Goal: Task Accomplishment & Management: Manage account settings

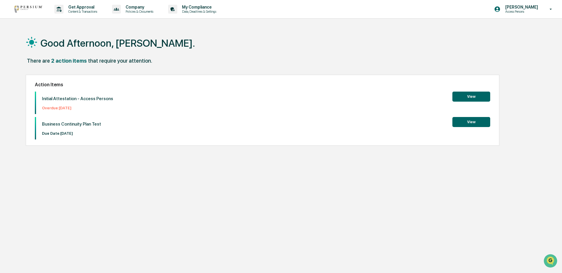
click at [469, 99] on button "View" at bounding box center [471, 97] width 38 height 10
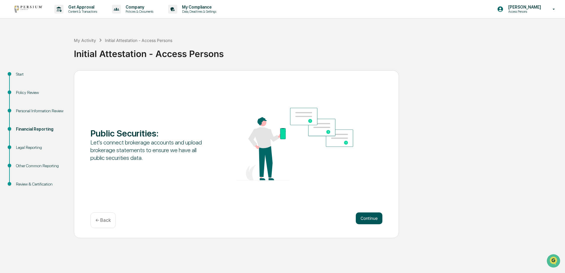
click at [369, 217] on button "Continue" at bounding box center [369, 218] width 27 height 12
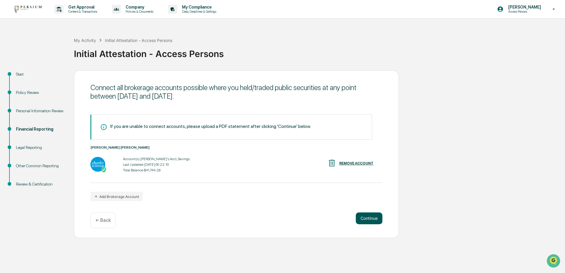
click at [369, 218] on button "Continue" at bounding box center [369, 218] width 27 height 12
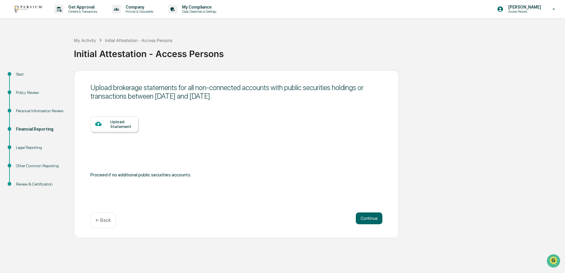
click at [115, 123] on div "Upload Statement" at bounding box center [121, 123] width 23 height 9
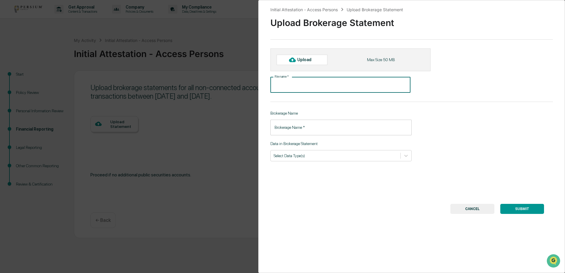
click at [295, 87] on input "File name   *" at bounding box center [340, 85] width 140 height 16
click at [300, 60] on div "Upload" at bounding box center [306, 59] width 19 height 5
click at [300, 87] on input "File name   *" at bounding box center [340, 85] width 140 height 16
paste input "**********"
type input "**********"
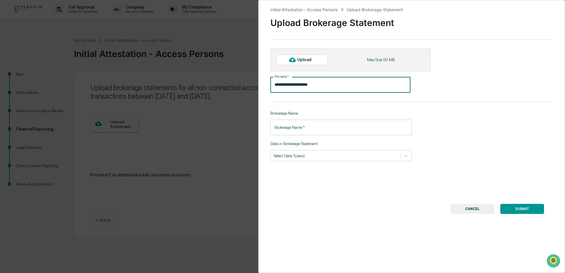
click at [304, 61] on div "Upload" at bounding box center [306, 59] width 19 height 5
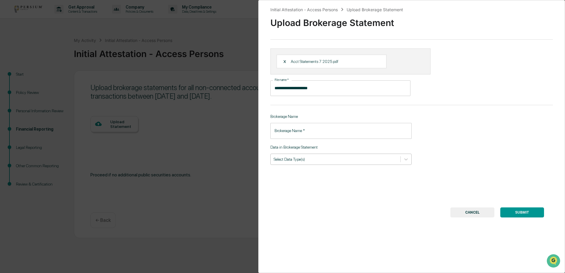
click at [287, 160] on div at bounding box center [336, 159] width 124 height 6
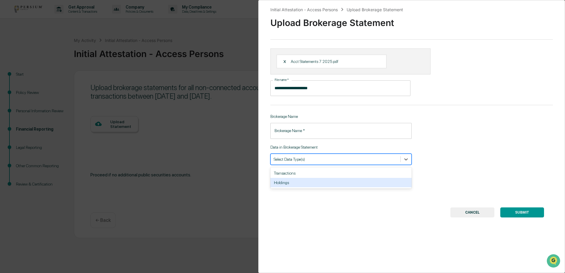
click at [282, 183] on div "Holdings" at bounding box center [340, 182] width 141 height 9
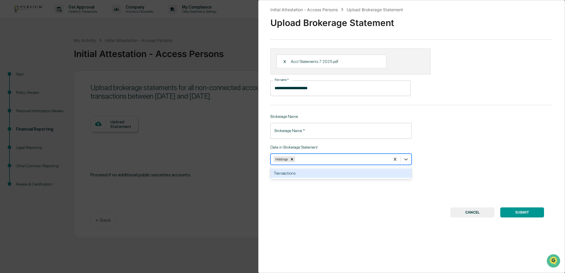
click at [286, 136] on input "Brokerage Name   *" at bounding box center [340, 131] width 141 height 16
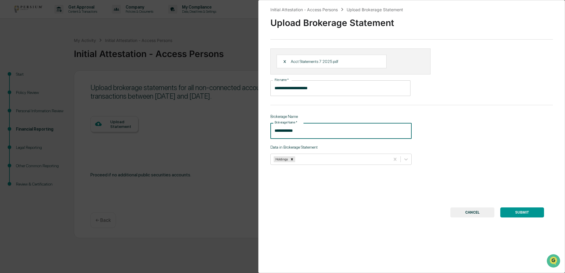
type input "**********"
click at [523, 209] on button "SUBMIT" at bounding box center [522, 212] width 44 height 10
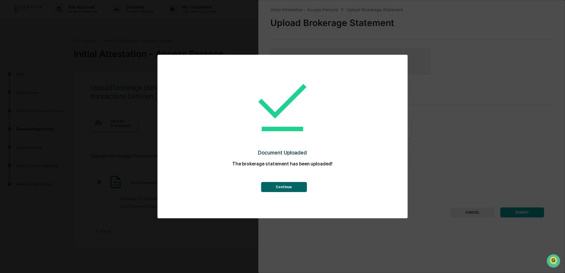
click at [159, 95] on div "Document Uploaded The brokerage statement has been uploaded! Continue" at bounding box center [282, 137] width 250 height 164
click at [282, 187] on button "Continue" at bounding box center [284, 187] width 46 height 10
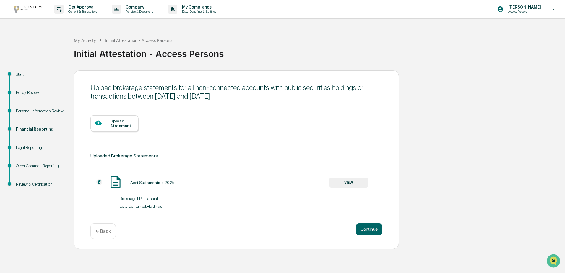
click at [365, 185] on button "VIEW" at bounding box center [348, 183] width 38 height 10
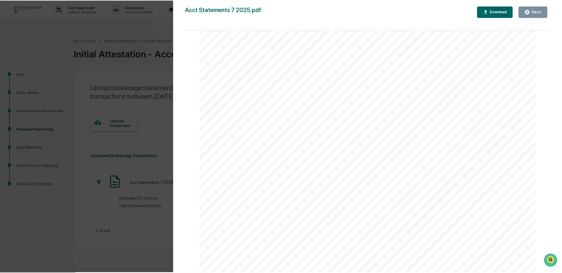
scroll to position [2777, 0]
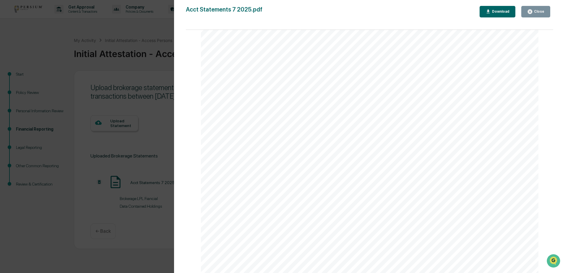
click at [536, 7] on button "Close" at bounding box center [535, 12] width 29 height 12
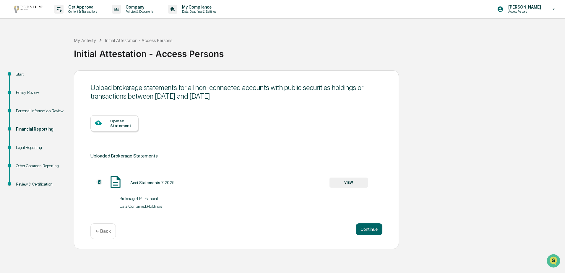
click at [372, 229] on div "Version History 08/27/2025, 08:45 PM Kimberly Brown Acct Statements 7 2025.pdf …" at bounding box center [282, 136] width 565 height 273
click at [368, 227] on button "Continue" at bounding box center [369, 229] width 27 height 12
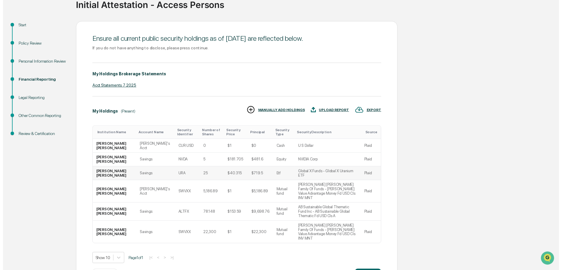
scroll to position [51, 0]
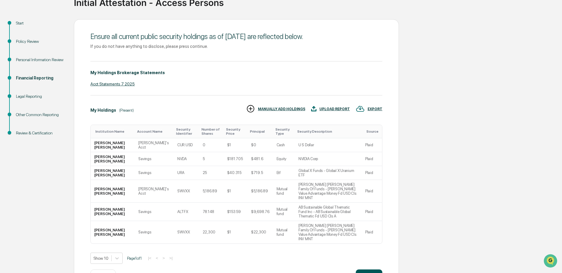
click at [370, 269] on button "Continue" at bounding box center [369, 275] width 27 height 12
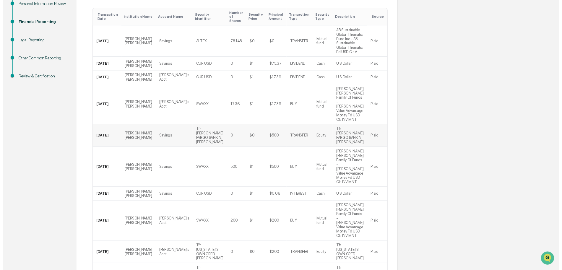
scroll to position [108, 0]
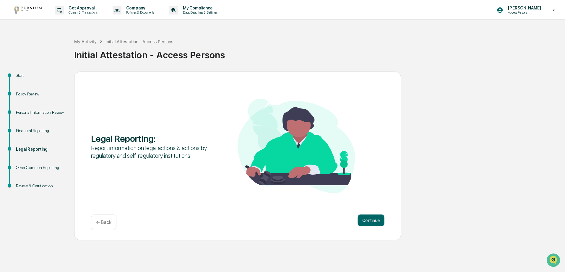
scroll to position [0, 0]
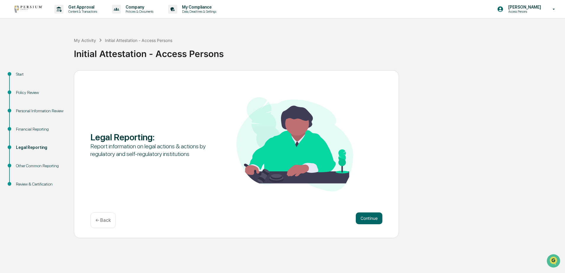
click at [160, 94] on div "Legal Reporting : Report information on legal actions & actions by regulatory a…" at bounding box center [236, 154] width 325 height 168
click at [369, 222] on button "Continue" at bounding box center [369, 218] width 27 height 12
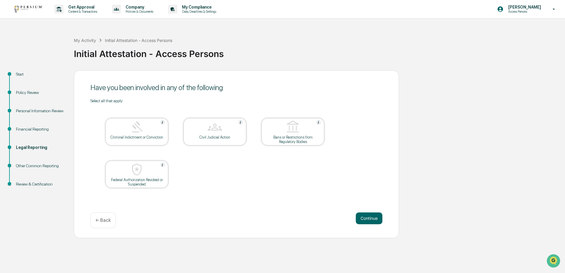
click at [369, 222] on button "Continue" at bounding box center [369, 218] width 27 height 12
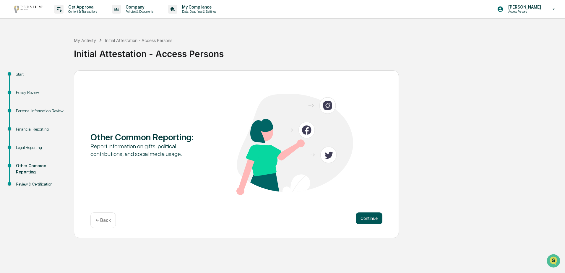
click at [370, 217] on button "Continue" at bounding box center [369, 218] width 27 height 12
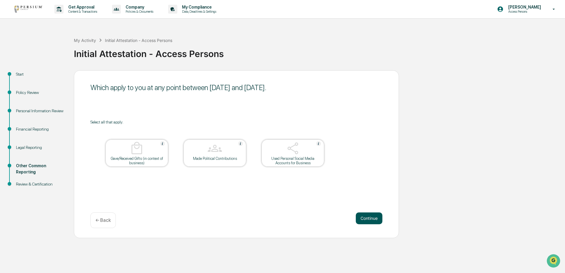
click at [378, 219] on button "Continue" at bounding box center [369, 218] width 27 height 12
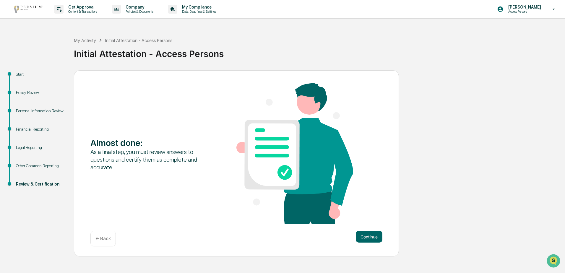
click at [378, 219] on div "Almost done : As a final step, you must review answers to questions and certify…" at bounding box center [236, 154] width 292 height 142
click at [368, 234] on button "Continue" at bounding box center [369, 237] width 27 height 12
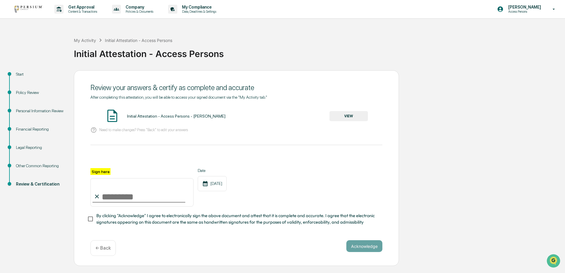
click at [347, 123] on div "Initial Attestation - Access Persons - Kimberly Brown VIEW" at bounding box center [236, 116] width 292 height 16
click at [349, 117] on button "VIEW" at bounding box center [348, 116] width 38 height 10
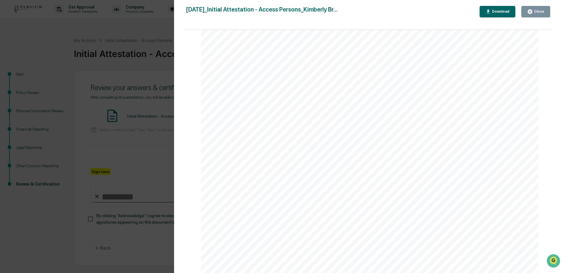
scroll to position [5051, 0]
click at [160, 94] on div "Version History 08/27/2025, 08:47 PM Kimberly Brown 2025-08-27_Initial Attestat…" at bounding box center [282, 136] width 565 height 273
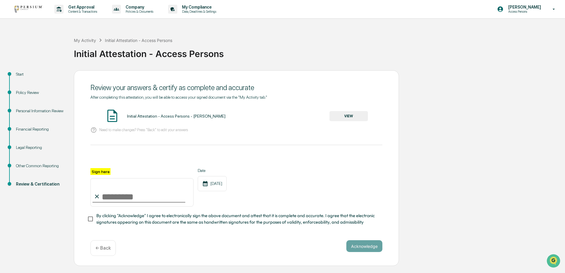
click at [109, 197] on input "Sign here" at bounding box center [141, 192] width 103 height 28
click at [113, 200] on input "Sign here" at bounding box center [141, 192] width 103 height 28
type input "***"
type input "**********"
click at [263, 189] on div "**********" at bounding box center [236, 187] width 292 height 38
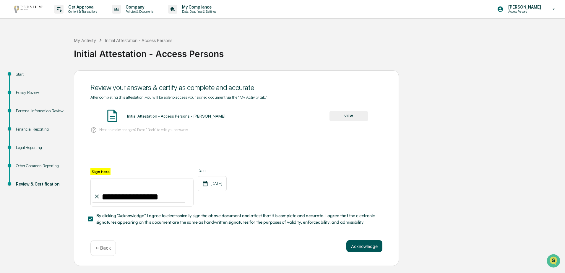
click at [373, 250] on button "Acknowledge" at bounding box center [364, 246] width 36 height 12
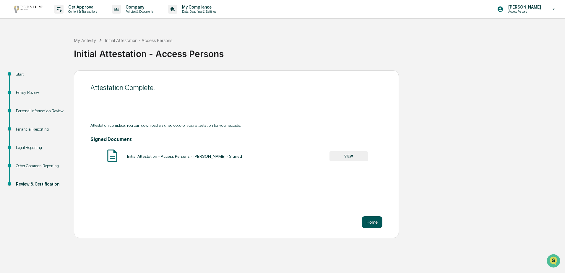
click at [372, 222] on button "Home" at bounding box center [372, 222] width 21 height 12
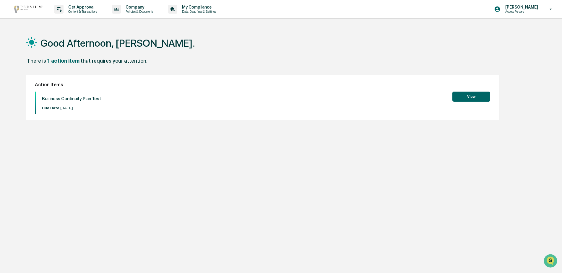
click at [478, 98] on button "View" at bounding box center [471, 97] width 38 height 10
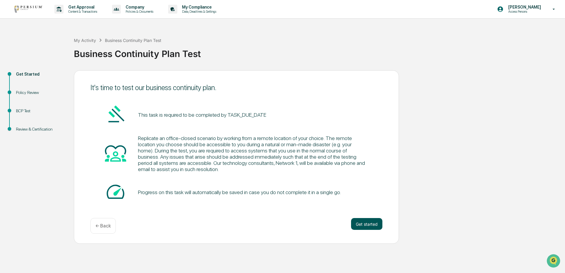
click at [365, 225] on button "Get started" at bounding box center [366, 224] width 31 height 12
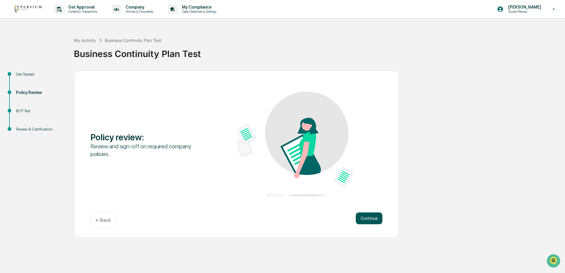
click at [365, 217] on button "Continue" at bounding box center [369, 218] width 27 height 12
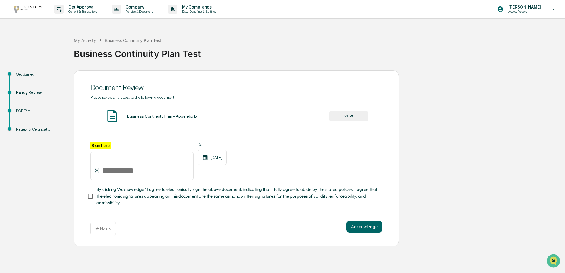
click at [122, 166] on input "Sign here" at bounding box center [141, 166] width 103 height 28
click at [159, 95] on span "Please review and attest to the following document." at bounding box center [132, 97] width 85 height 5
click at [116, 167] on input "Sign here" at bounding box center [141, 166] width 103 height 28
type input "**********"
click at [378, 232] on button "Acknowledge" at bounding box center [364, 227] width 36 height 12
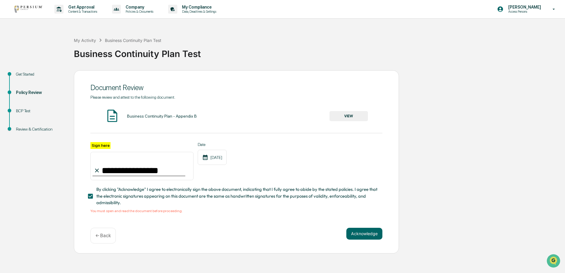
click at [356, 117] on button "VIEW" at bounding box center [348, 116] width 38 height 10
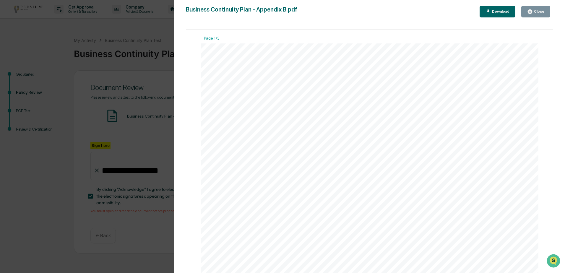
click at [159, 95] on div "Version History 06/18/2025, 07:28 PM Alison Gould Business Continuity Plan - Ap…" at bounding box center [282, 136] width 565 height 273
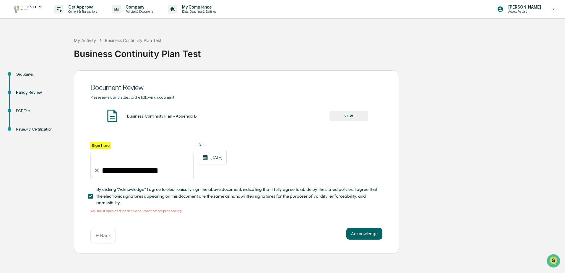
click at [159, 95] on span "Please review and attest to the following document." at bounding box center [132, 97] width 85 height 5
click at [160, 93] on div "Document Review" at bounding box center [236, 87] width 292 height 14
click at [374, 235] on button "Acknowledge" at bounding box center [364, 234] width 36 height 12
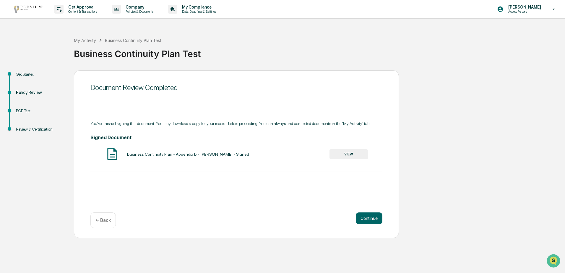
click at [354, 156] on button "VIEW" at bounding box center [348, 154] width 38 height 10
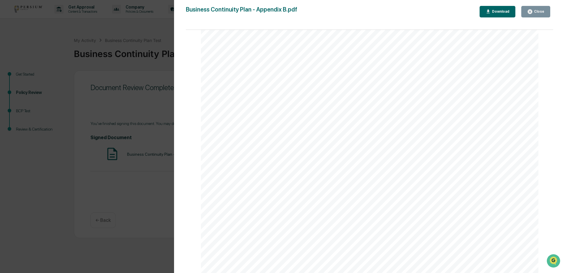
scroll to position [266, 0]
drag, startPoint x: 554, startPoint y: 89, endPoint x: 548, endPoint y: 144, distance: 55.9
click at [548, 144] on div "Version History 08/27/2025, 09:00 PM Kimberly Brown Business Continuity Plan - …" at bounding box center [369, 142] width 391 height 285
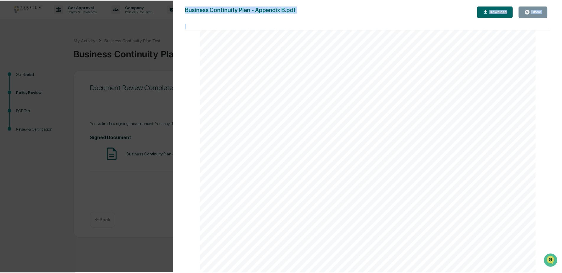
scroll to position [1575, 0]
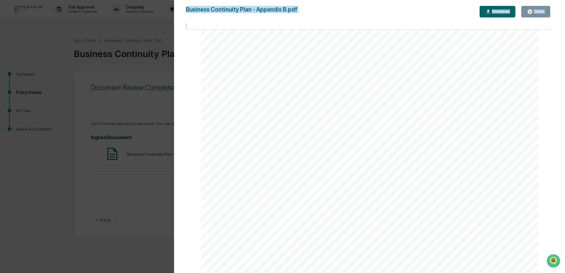
click at [539, 10] on div "Close" at bounding box center [539, 11] width 12 height 4
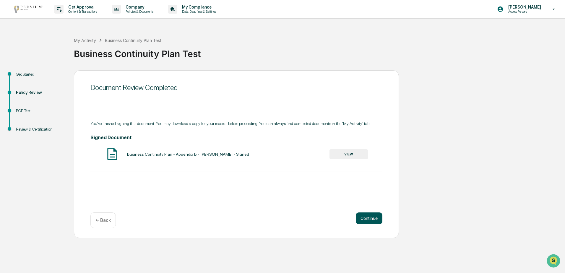
click at [372, 220] on button "Continue" at bounding box center [369, 218] width 27 height 12
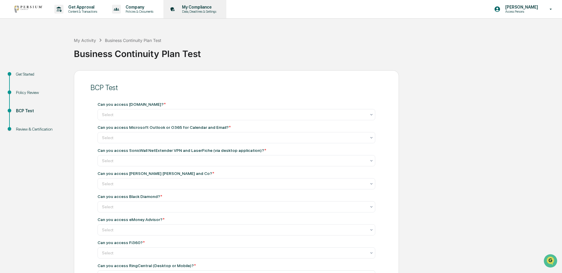
click at [194, 9] on p "My Compliance" at bounding box center [198, 7] width 42 height 5
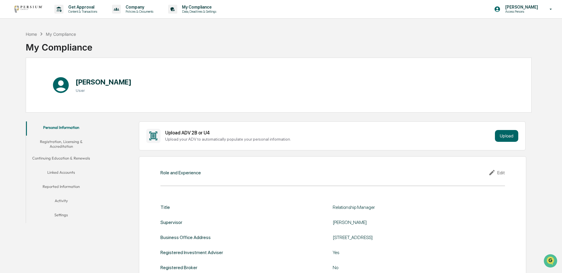
click at [58, 172] on button "Linked Accounts" at bounding box center [61, 173] width 71 height 14
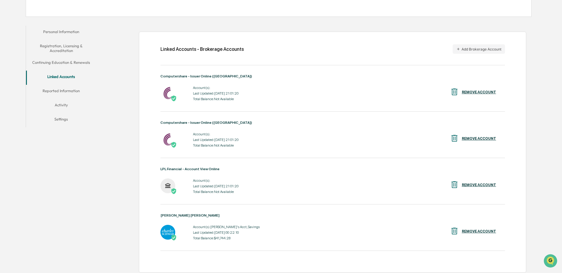
scroll to position [98, 0]
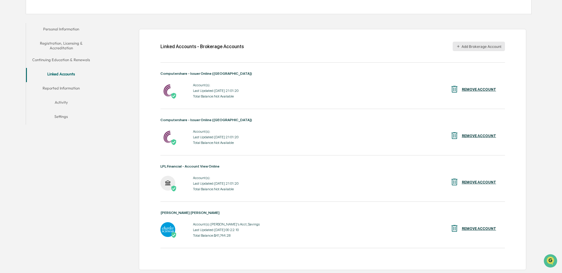
click at [485, 49] on button "Add Brokerage Account" at bounding box center [479, 46] width 52 height 9
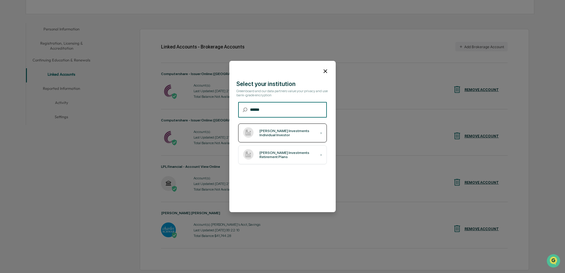
type input "******"
click at [278, 135] on div "Putnam Investments Individual Investor ›" at bounding box center [282, 132] width 89 height 19
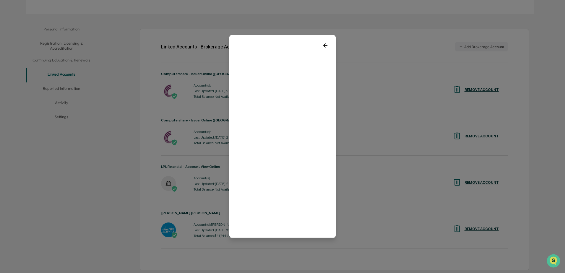
click at [160, 94] on div at bounding box center [282, 136] width 565 height 273
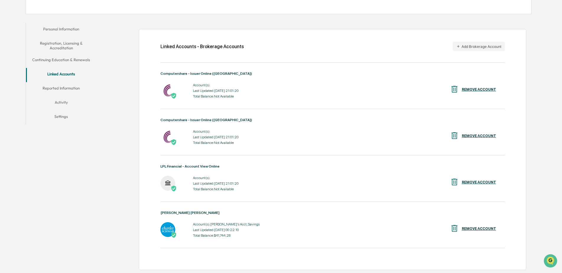
scroll to position [86, 0]
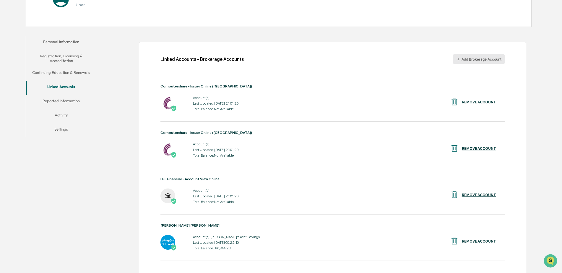
click at [485, 58] on button "Add Brokerage Account" at bounding box center [479, 58] width 52 height 9
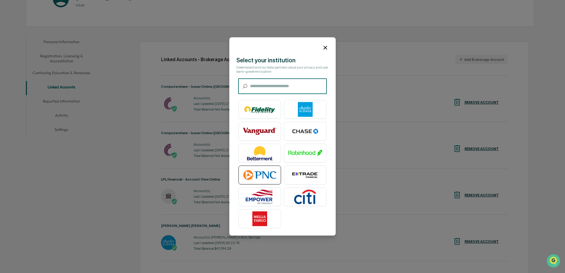
click at [269, 173] on img at bounding box center [260, 175] width 34 height 15
click at [269, 89] on input "text" at bounding box center [288, 87] width 77 height 16
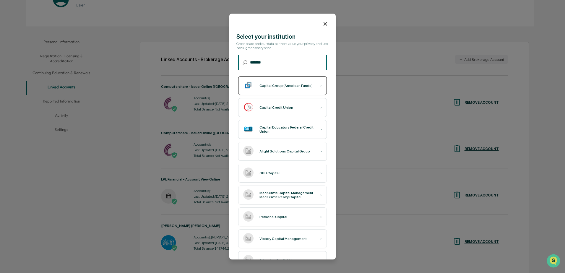
type input "*******"
click at [302, 87] on div "Capital Group (American Funds)" at bounding box center [285, 86] width 53 height 4
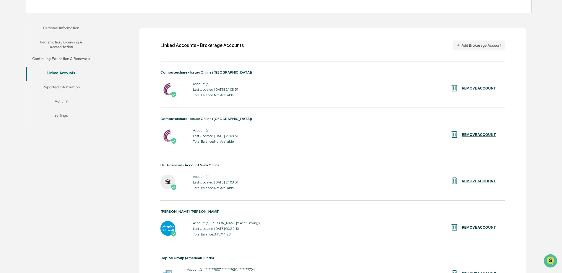
scroll to position [0, 0]
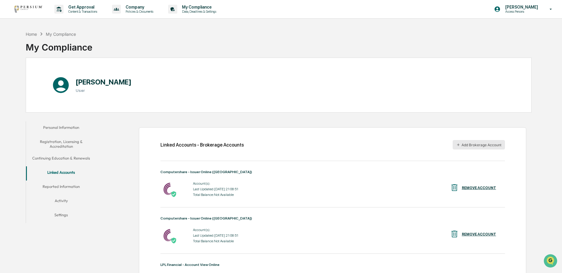
click at [474, 145] on button "Add Brokerage Account" at bounding box center [479, 144] width 52 height 9
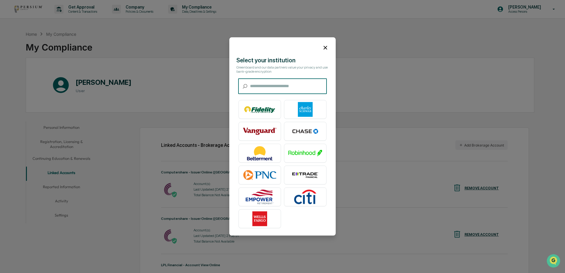
click at [258, 88] on input "text" at bounding box center [288, 87] width 77 height 16
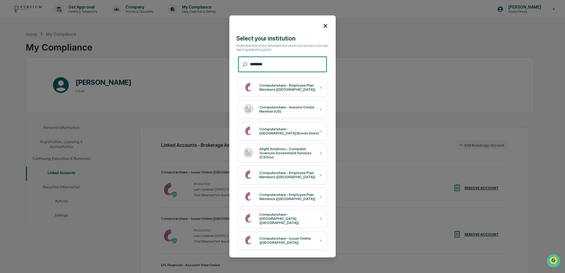
type input "********"
click at [273, 112] on div "Computershare - Investor Centre Member (US)" at bounding box center [289, 109] width 61 height 8
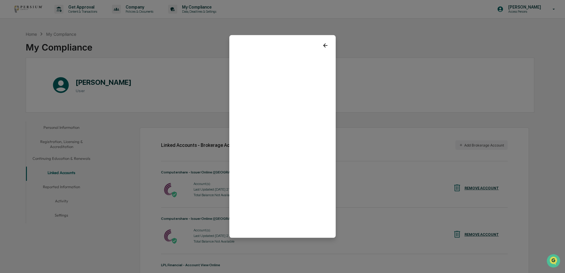
click at [160, 93] on div at bounding box center [282, 136] width 565 height 273
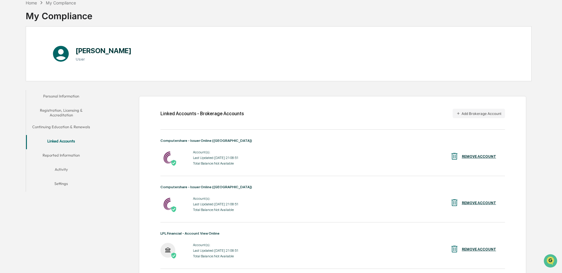
scroll to position [27, 0]
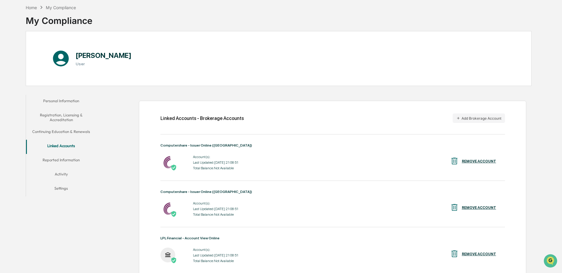
click at [473, 162] on div "REMOVE ACCOUNT" at bounding box center [479, 161] width 34 height 4
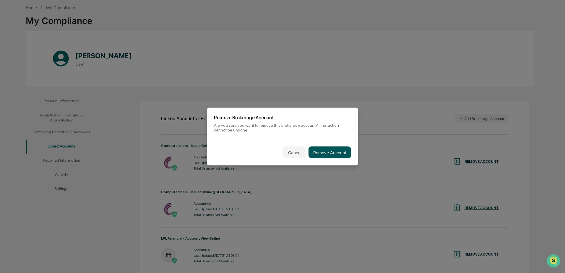
click at [330, 152] on button "Remove Account" at bounding box center [329, 153] width 43 height 12
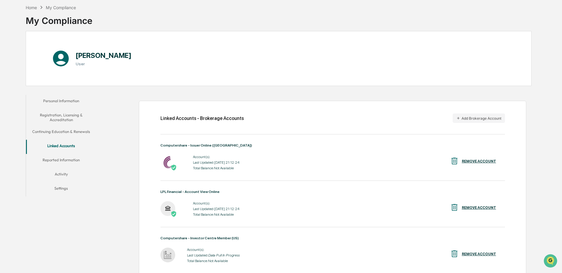
click at [472, 164] on div "REMOVE ACCOUNT" at bounding box center [473, 162] width 46 height 10
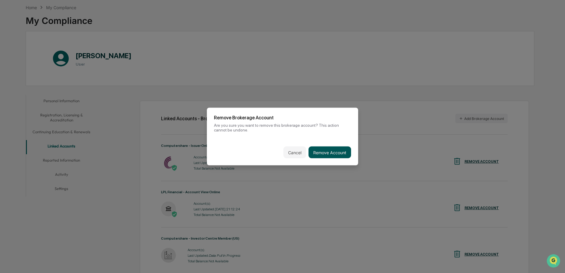
click at [333, 155] on button "Remove Account" at bounding box center [329, 153] width 43 height 12
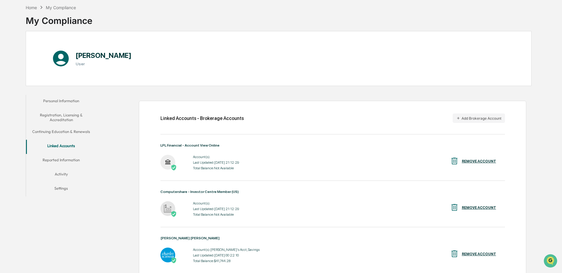
click at [160, 93] on div "Linked Accounts - Brokerage Accounts Add Brokerage Account LPL Financial - Acco…" at bounding box center [316, 218] width 432 height 253
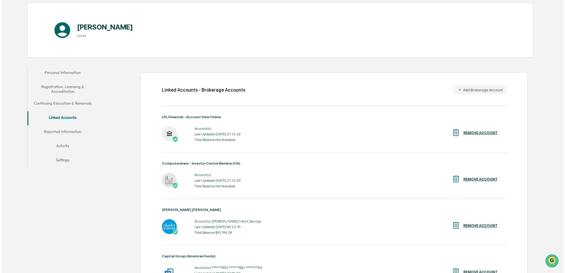
scroll to position [86, 0]
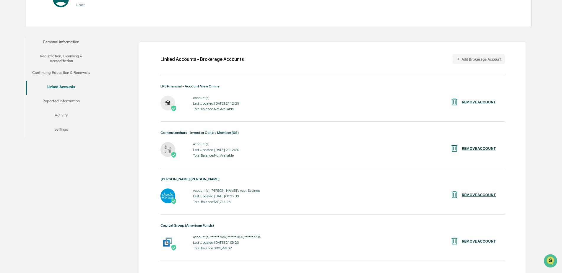
click at [216, 150] on div "Last Updated: 2025-08-27 21:12:29" at bounding box center [216, 150] width 46 height 4
click at [171, 150] on img at bounding box center [167, 149] width 15 height 15
click at [160, 94] on div "Linked Accounts - Brokerage Accounts Add Brokerage Account LPL Financial - Acco…" at bounding box center [332, 162] width 387 height 241
click at [475, 148] on div "REMOVE ACCOUNT" at bounding box center [479, 149] width 34 height 4
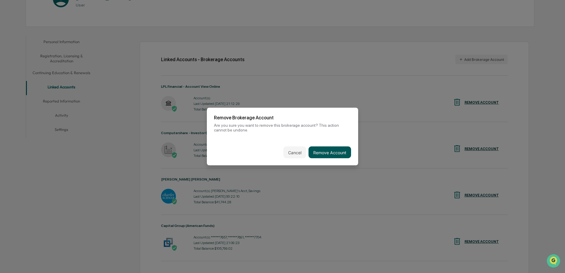
click at [339, 149] on button "Remove Account" at bounding box center [329, 153] width 43 height 12
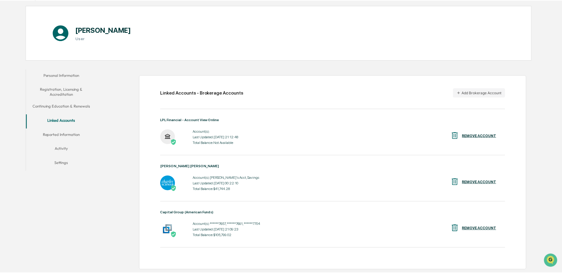
scroll to position [52, 0]
click at [475, 95] on button "Add Brokerage Account" at bounding box center [479, 92] width 52 height 9
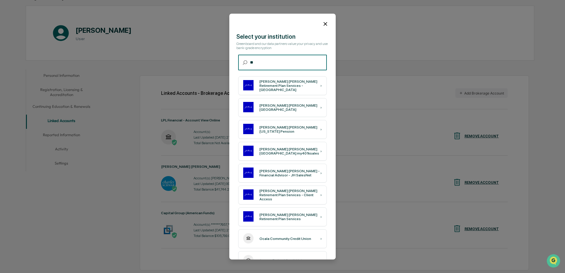
type input "*"
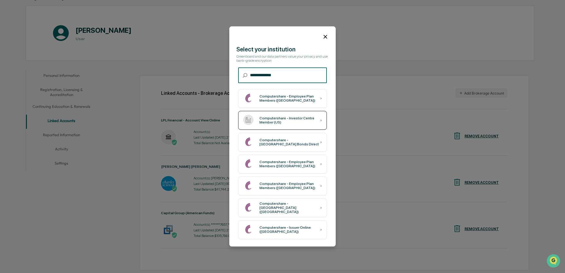
type input "**********"
click at [321, 121] on div "›" at bounding box center [320, 120] width 1 height 4
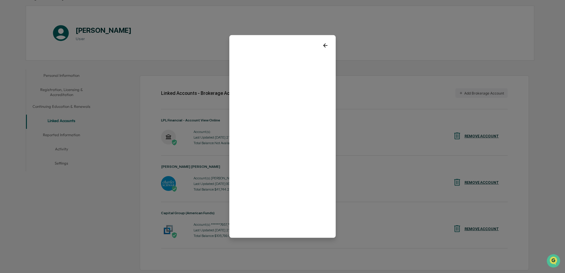
click at [160, 94] on div at bounding box center [282, 136] width 565 height 273
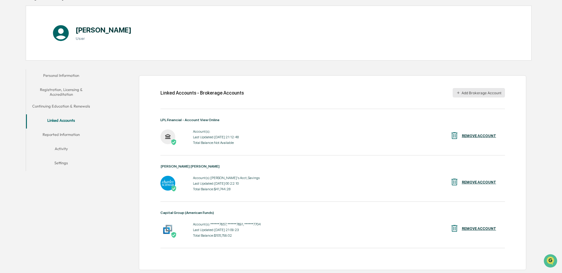
click at [469, 92] on button "Add Brokerage Account" at bounding box center [479, 92] width 52 height 9
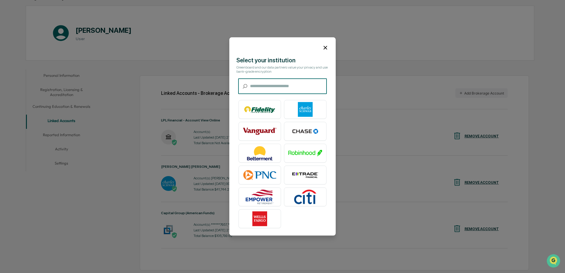
click at [295, 86] on input "text" at bounding box center [288, 87] width 77 height 16
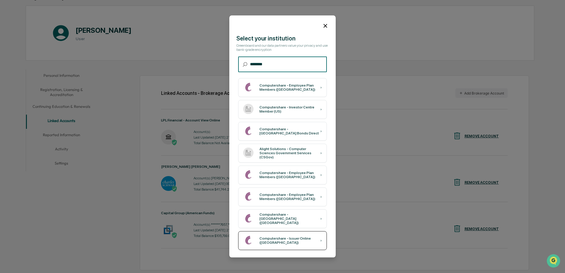
type input "********"
click at [274, 240] on div "Computershare - Issuer Online ([GEOGRAPHIC_DATA])" at bounding box center [289, 241] width 61 height 8
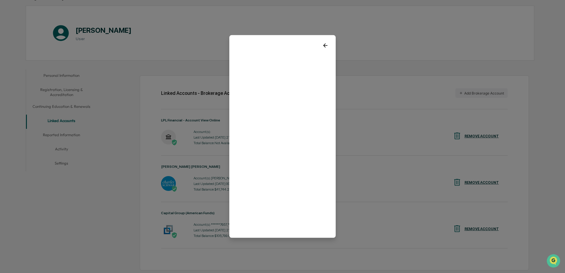
click at [160, 94] on div at bounding box center [282, 136] width 565 height 273
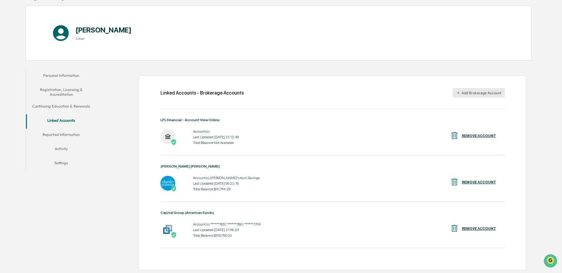
click at [466, 94] on button "Add Brokerage Account" at bounding box center [479, 92] width 52 height 9
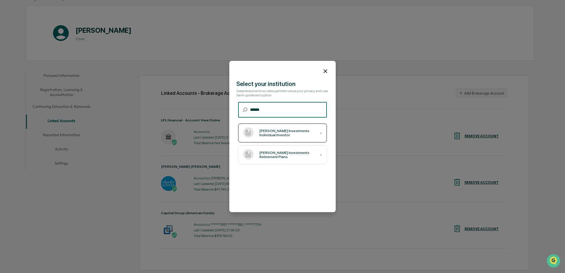
type input "******"
click at [283, 133] on div "[PERSON_NAME] Investments Individual Investor" at bounding box center [289, 133] width 61 height 8
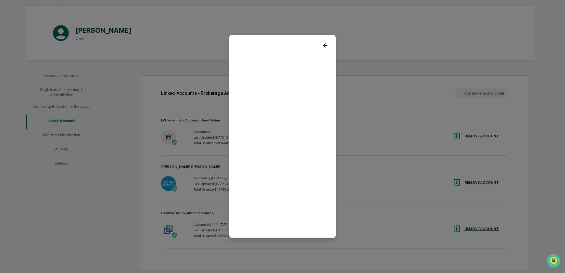
click at [322, 42] on div at bounding box center [282, 43] width 106 height 16
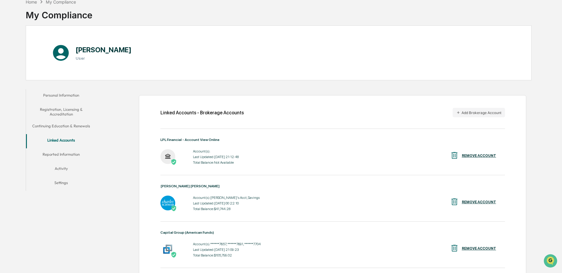
scroll to position [0, 0]
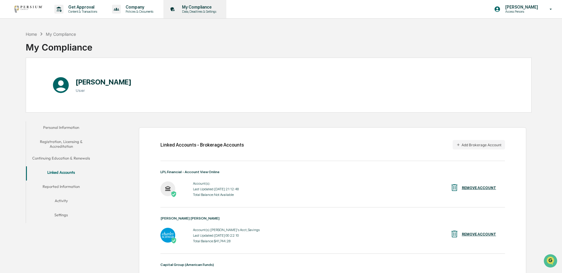
click at [194, 10] on p "Data, Deadlines & Settings" at bounding box center [198, 11] width 42 height 4
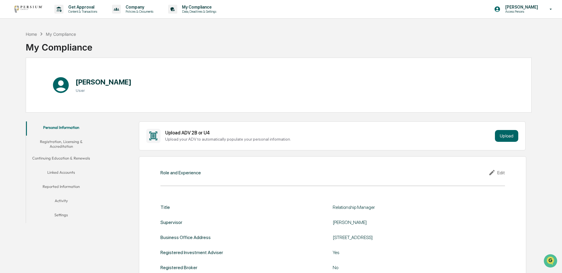
click at [61, 187] on button "Reported Information" at bounding box center [61, 187] width 71 height 14
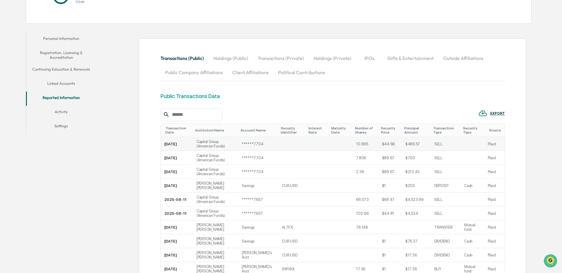
scroll to position [1, 0]
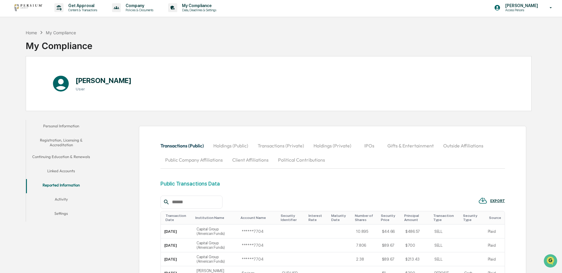
click at [331, 148] on button "Holdings (Private)" at bounding box center [332, 146] width 47 height 14
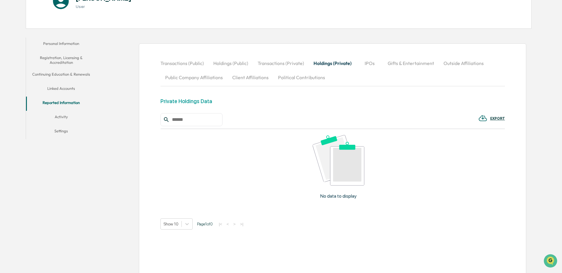
scroll to position [90, 0]
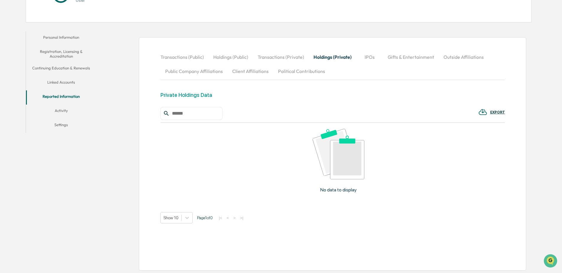
click at [70, 79] on button "Linked Accounts" at bounding box center [61, 83] width 71 height 14
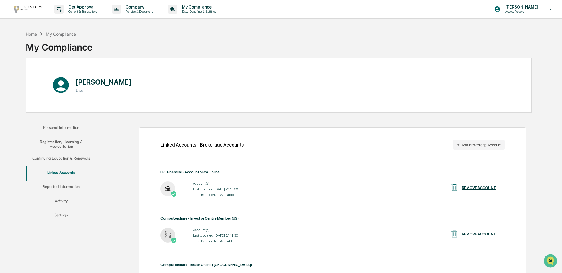
click at [63, 201] on button "Activity" at bounding box center [61, 202] width 71 height 14
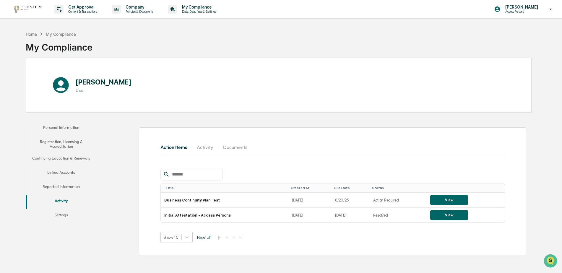
click at [66, 216] on button "Settings" at bounding box center [61, 216] width 71 height 14
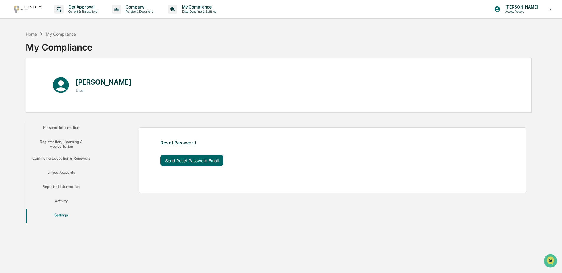
click at [63, 187] on button "Reported Information" at bounding box center [61, 187] width 71 height 14
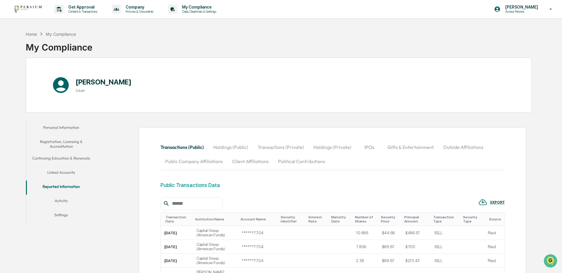
click at [181, 187] on div "Public Transactions Data" at bounding box center [189, 185] width 59 height 6
click at [160, 94] on div "[PERSON_NAME] User" at bounding box center [279, 85] width 506 height 55
click at [552, 10] on icon at bounding box center [551, 9] width 10 height 6
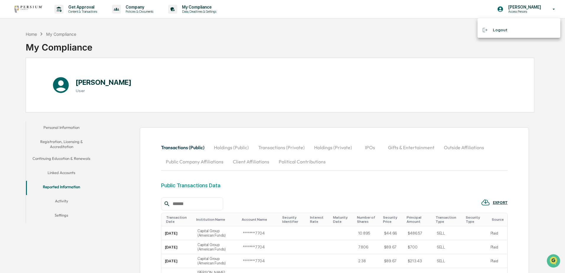
click at [85, 12] on div at bounding box center [282, 136] width 565 height 273
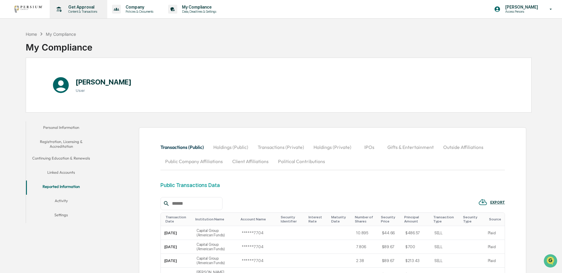
click at [73, 7] on p "Get Approval" at bounding box center [82, 7] width 37 height 5
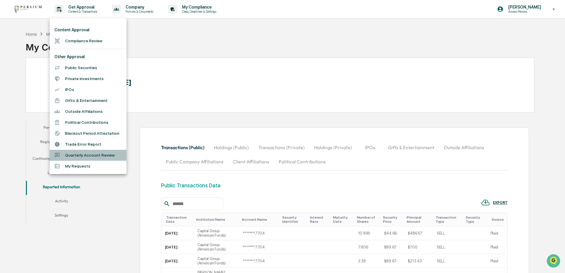
click at [72, 154] on li "Quarterly Account Review" at bounding box center [88, 155] width 77 height 11
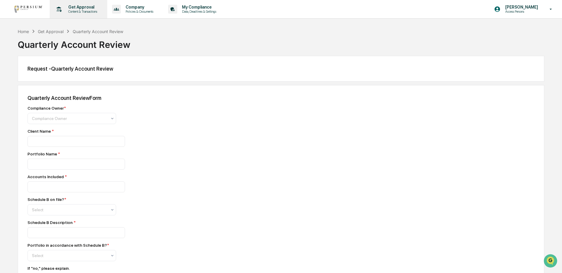
click at [92, 12] on p "Content & Transactions" at bounding box center [82, 11] width 37 height 4
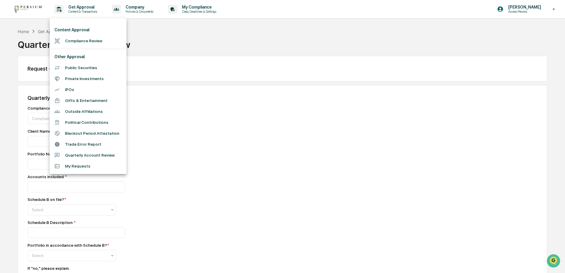
click at [86, 68] on li "Public Securities" at bounding box center [88, 67] width 77 height 11
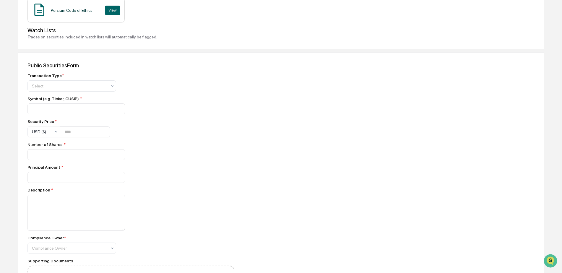
scroll to position [167, 0]
click at [74, 86] on div at bounding box center [69, 86] width 75 height 6
click at [178, 146] on div "Number of Shares *" at bounding box center [130, 144] width 207 height 5
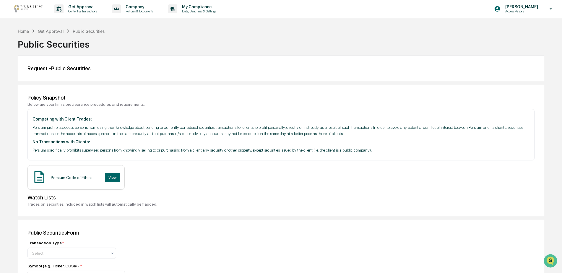
scroll to position [0, 0]
click at [74, 9] on p "Get Approval" at bounding box center [82, 7] width 37 height 5
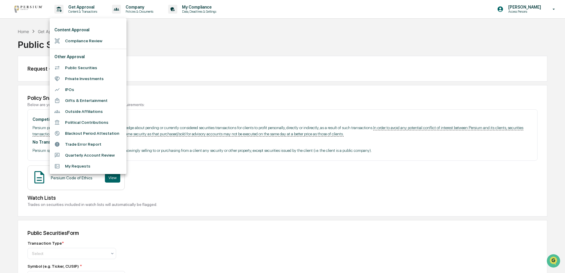
drag, startPoint x: 78, startPoint y: 78, endPoint x: 86, endPoint y: 105, distance: 27.6
click at [86, 104] on ul "Content Approval Compliance Review Other Approval Public Securities Private Inv…" at bounding box center [88, 96] width 77 height 156
click at [78, 79] on li "Private Investments" at bounding box center [88, 78] width 77 height 11
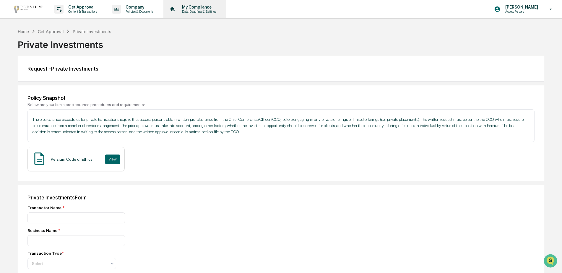
click at [186, 11] on p "Data, Deadlines & Settings" at bounding box center [198, 11] width 42 height 4
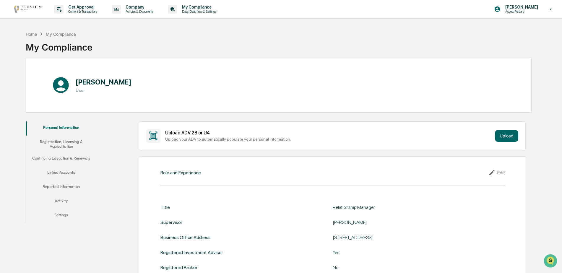
click at [55, 170] on button "Linked Accounts" at bounding box center [61, 173] width 71 height 14
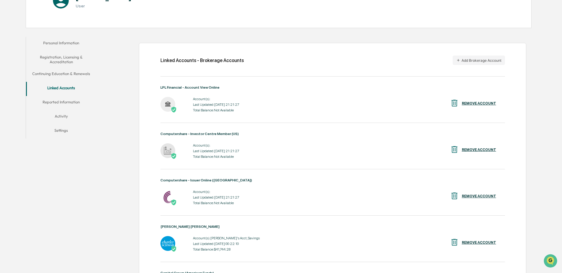
scroll to position [56, 0]
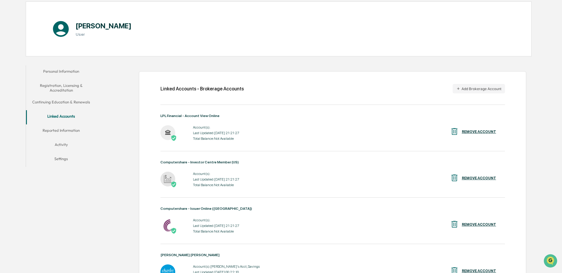
click at [160, 94] on div "Linked Accounts - Brokerage Accounts Add Brokerage Account LPL Financial - Acco…" at bounding box center [332, 214] width 387 height 287
click at [58, 103] on button "Continuing Education & Renewals" at bounding box center [61, 103] width 71 height 14
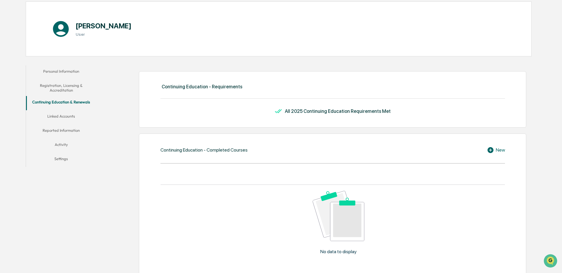
click at [56, 143] on button "Activity" at bounding box center [61, 146] width 71 height 14
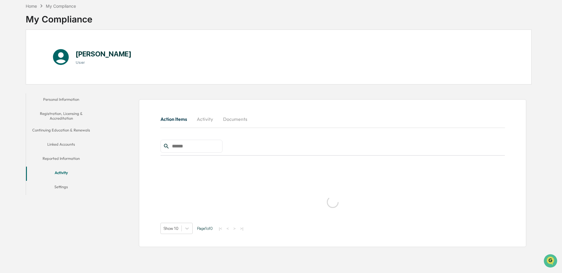
scroll to position [28, 0]
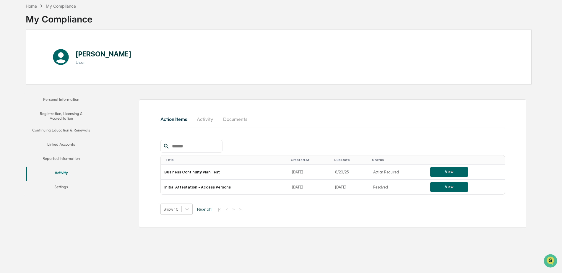
click at [234, 119] on button "Documents" at bounding box center [235, 119] width 34 height 14
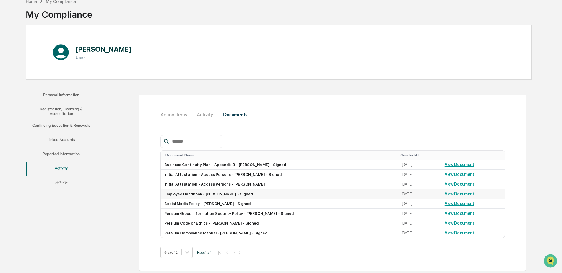
scroll to position [34, 0]
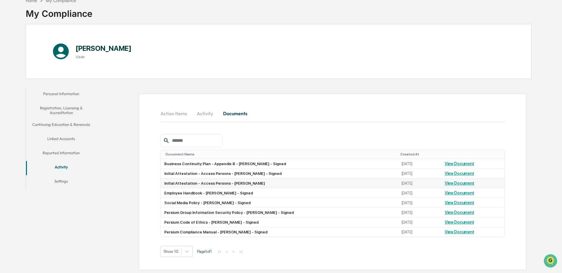
click at [454, 185] on link "View Document" at bounding box center [460, 183] width 30 height 5
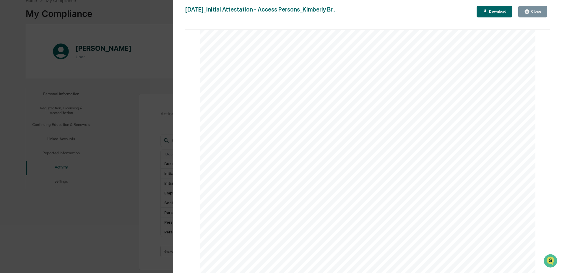
scroll to position [6203, 0]
click at [534, 11] on div "Close" at bounding box center [536, 11] width 12 height 4
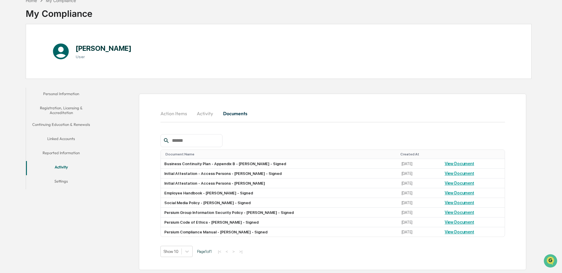
click at [204, 115] on button "Activity" at bounding box center [205, 113] width 27 height 14
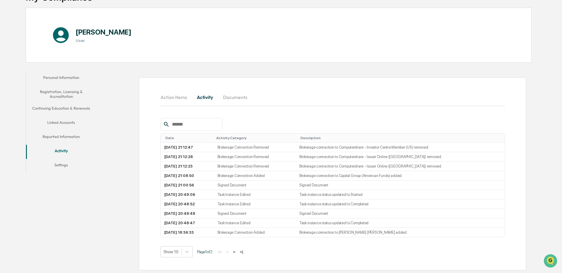
scroll to position [50, 0]
click at [162, 94] on button "Action Items" at bounding box center [175, 97] width 31 height 14
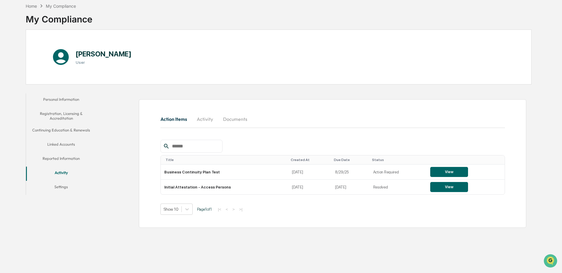
scroll to position [28, 0]
click at [447, 174] on button "View" at bounding box center [449, 172] width 38 height 10
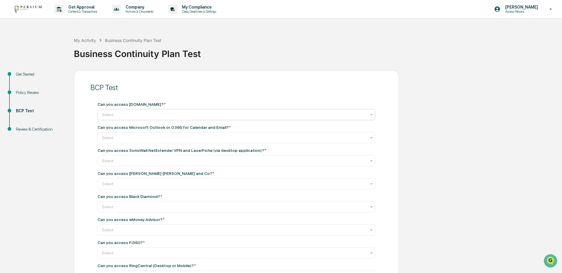
click at [214, 114] on div at bounding box center [234, 115] width 264 height 6
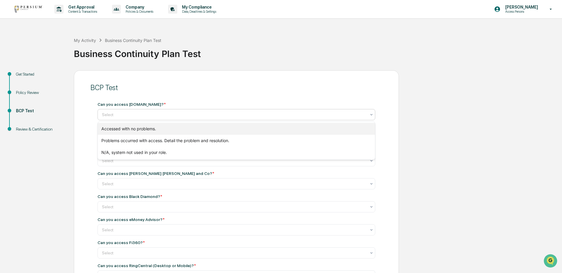
click at [206, 126] on div "Accessed with no problems." at bounding box center [236, 129] width 277 height 12
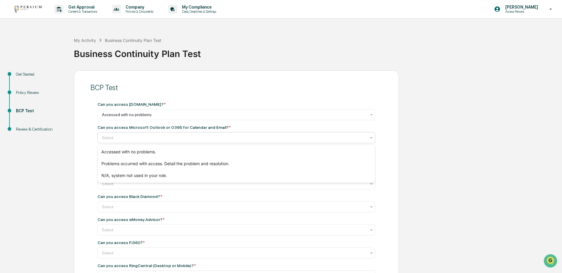
click at [201, 138] on div at bounding box center [234, 138] width 264 height 6
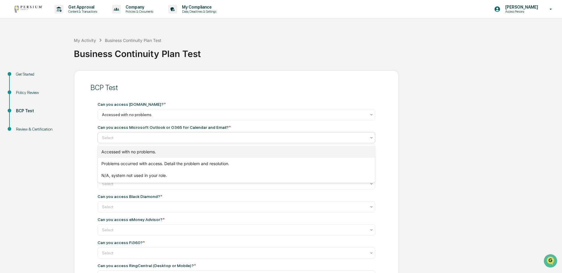
click at [199, 149] on div "Accessed with no problems." at bounding box center [236, 152] width 277 height 12
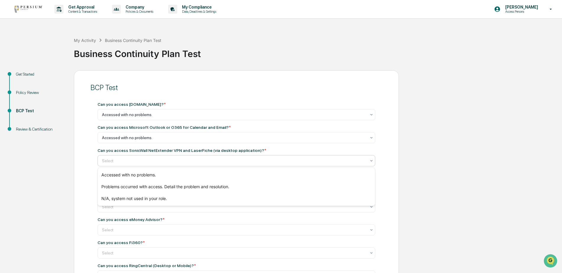
click at [195, 160] on div at bounding box center [234, 161] width 264 height 6
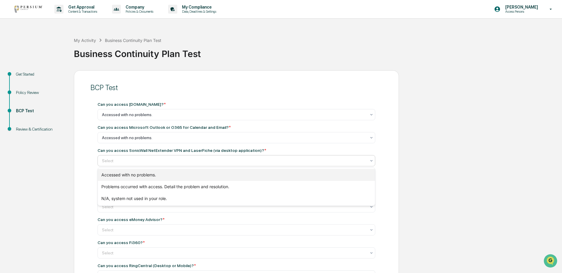
click at [194, 172] on div "Accessed with no problems." at bounding box center [236, 175] width 277 height 12
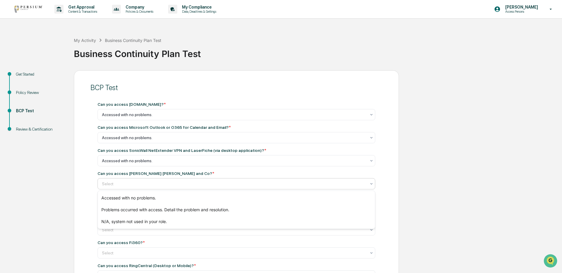
click at [186, 186] on div at bounding box center [234, 184] width 264 height 6
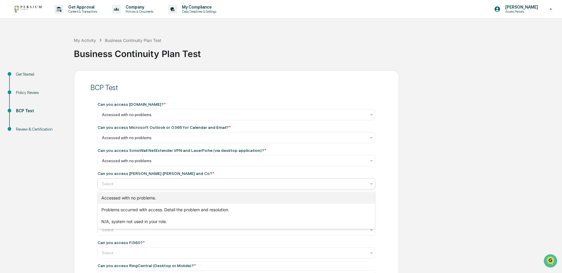
click at [179, 200] on div "Accessed with no problems." at bounding box center [236, 198] width 277 height 12
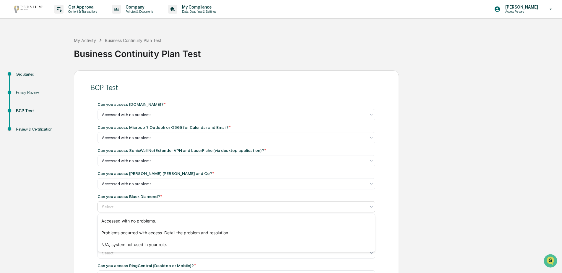
click at [175, 208] on div at bounding box center [234, 207] width 264 height 6
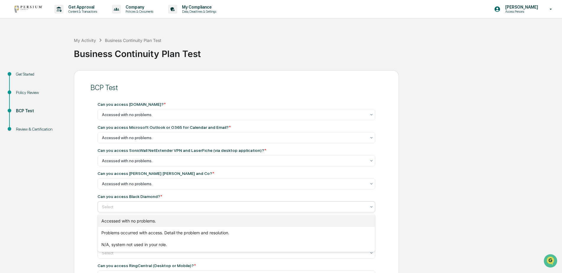
click at [170, 220] on div "Accessed with no problems." at bounding box center [236, 221] width 277 height 12
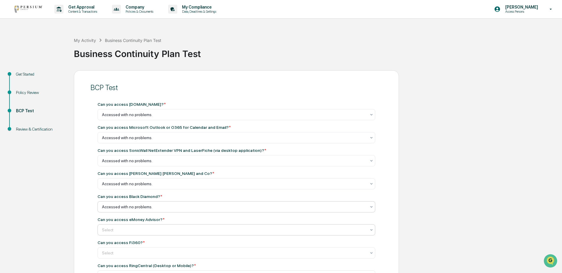
click at [161, 119] on div "Select" at bounding box center [234, 114] width 270 height 8
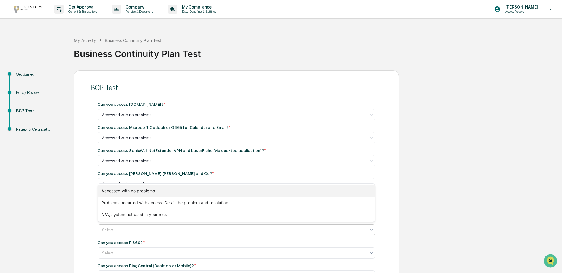
click at [157, 193] on div "Accessed with no problems." at bounding box center [236, 191] width 277 height 12
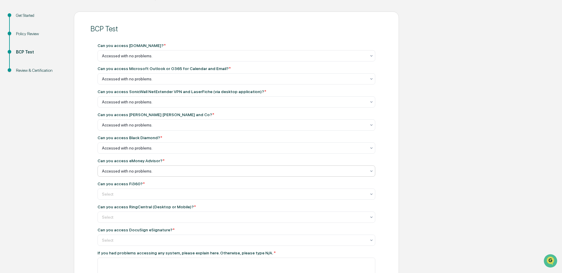
scroll to position [89, 0]
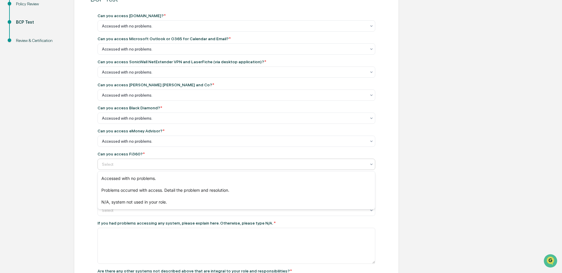
click at [155, 162] on div at bounding box center [234, 164] width 264 height 6
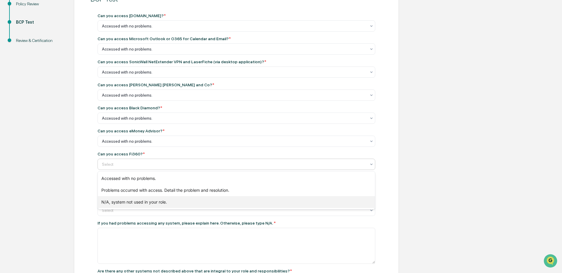
click at [150, 202] on div "N/A, system not used in your role." at bounding box center [236, 202] width 277 height 12
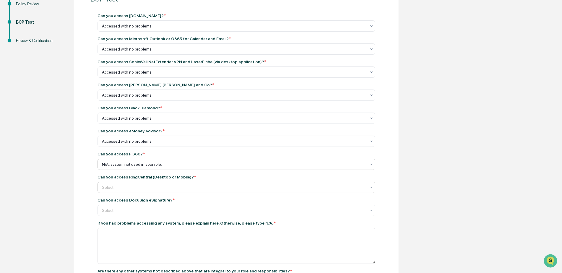
click at [153, 29] on div at bounding box center [234, 26] width 264 height 6
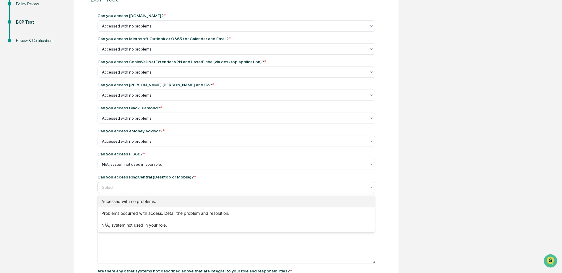
click at [149, 199] on div "Accessed with no problems." at bounding box center [236, 202] width 277 height 12
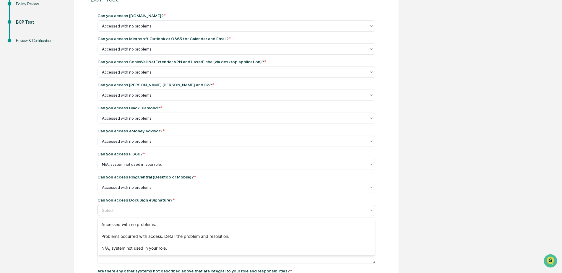
click at [149, 212] on div at bounding box center [234, 210] width 264 height 6
click at [148, 223] on div "Accessed with no problems." at bounding box center [236, 225] width 277 height 12
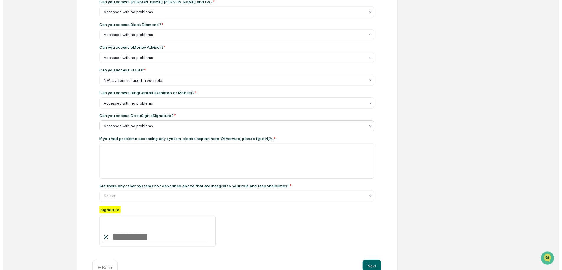
scroll to position [177, 0]
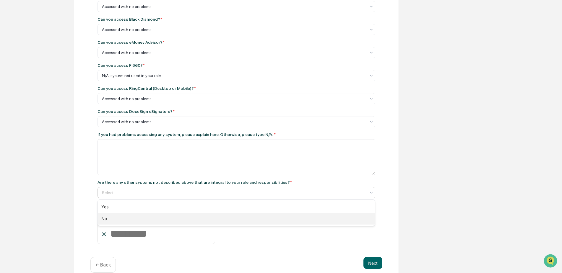
click at [139, 216] on div "No" at bounding box center [236, 219] width 277 height 12
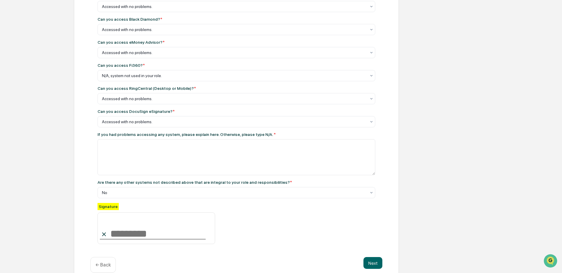
click at [129, 234] on input at bounding box center [156, 228] width 118 height 32
type input "**********"
click at [260, 251] on div "**********" at bounding box center [236, 85] width 292 height 334
click at [373, 266] on button "Next" at bounding box center [372, 263] width 19 height 12
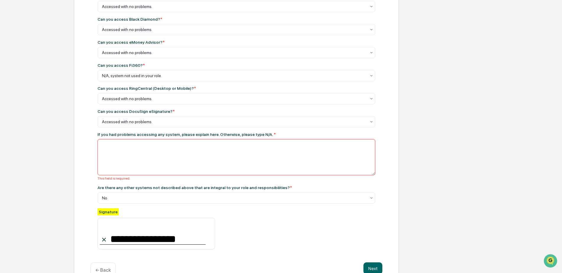
click at [189, 147] on textarea at bounding box center [236, 157] width 278 height 36
type textarea "***"
click at [253, 225] on div "**********" at bounding box center [236, 228] width 278 height 41
click at [378, 270] on button "Next" at bounding box center [372, 268] width 19 height 12
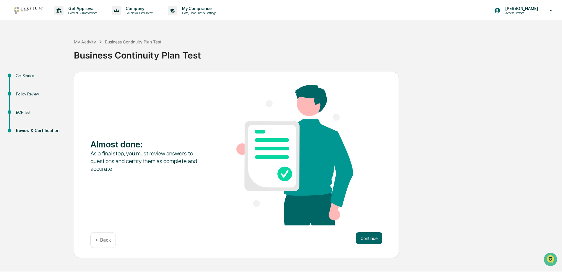
scroll to position [0, 0]
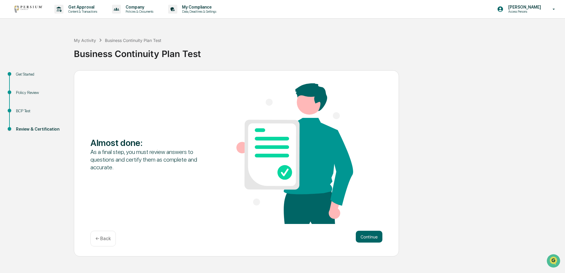
click at [160, 94] on div "Almost done : As a final step, you must review answers to questions and certify…" at bounding box center [236, 154] width 292 height 142
click at [370, 240] on button "Continue" at bounding box center [369, 237] width 27 height 12
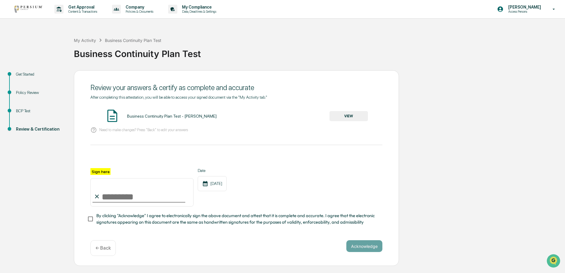
click at [134, 199] on input "Sign here" at bounding box center [141, 192] width 103 height 28
click at [130, 193] on input "**********" at bounding box center [141, 192] width 103 height 28
type input "*"
type input "**********"
click at [361, 251] on button "Acknowledge" at bounding box center [364, 246] width 36 height 12
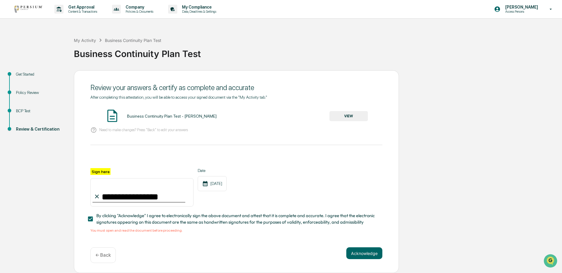
click at [355, 115] on button "VIEW" at bounding box center [348, 116] width 38 height 10
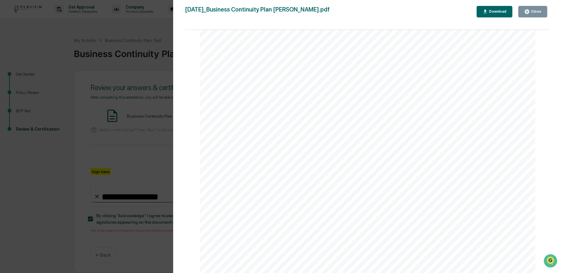
scroll to position [739, 0]
click at [529, 12] on icon "button" at bounding box center [527, 11] width 4 height 4
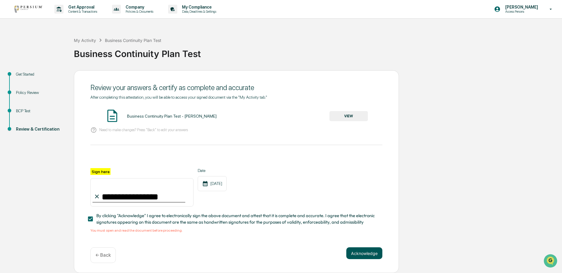
click at [362, 255] on button "Acknowledge" at bounding box center [364, 253] width 36 height 12
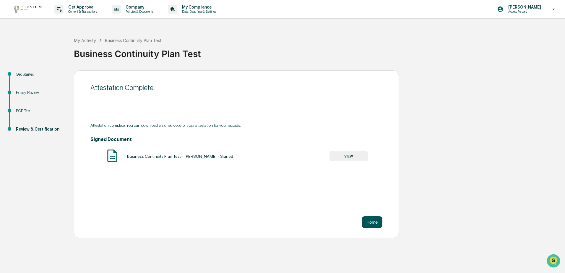
click at [367, 223] on button "Home" at bounding box center [372, 222] width 21 height 12
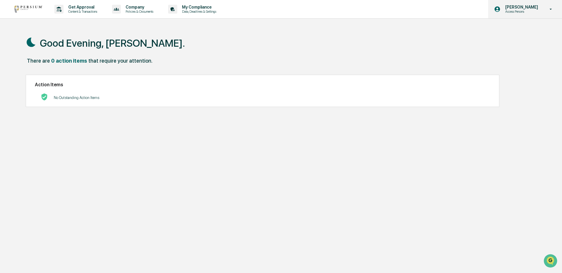
click at [551, 7] on icon at bounding box center [551, 9] width 10 height 6
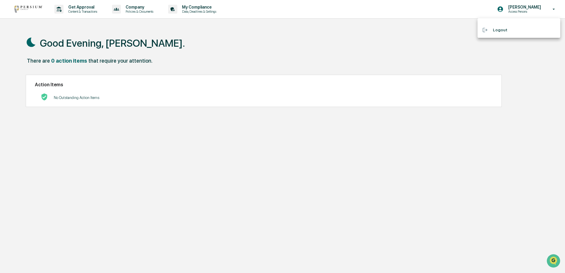
click at [200, 10] on div at bounding box center [282, 136] width 565 height 273
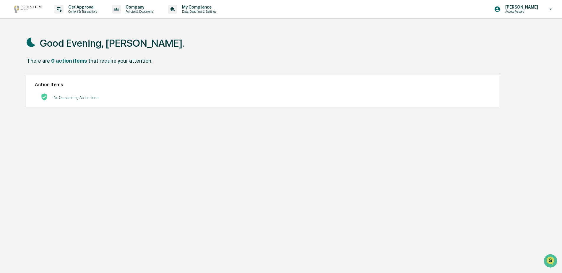
click at [200, 10] on p "Data, Deadlines & Settings" at bounding box center [198, 11] width 42 height 4
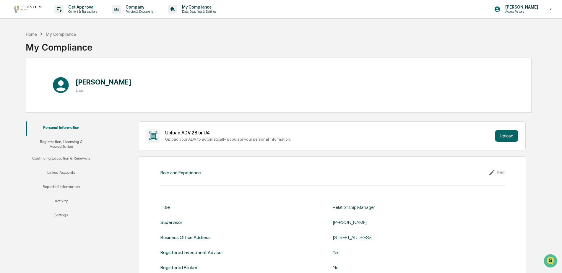
click at [55, 172] on button "Linked Accounts" at bounding box center [61, 173] width 71 height 14
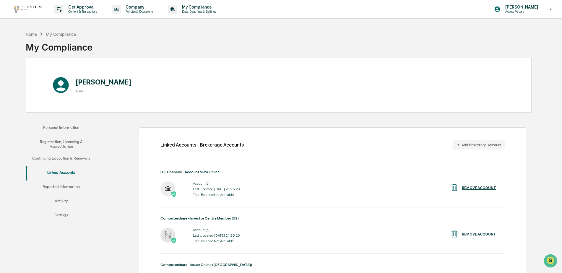
click at [55, 185] on button "Reported Information" at bounding box center [61, 187] width 71 height 14
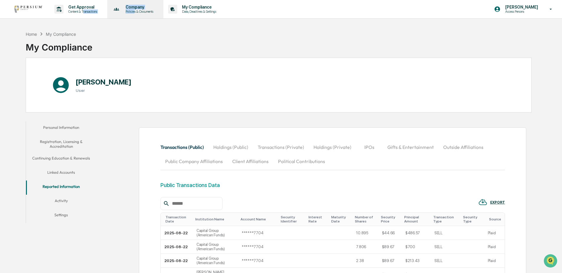
drag, startPoint x: 84, startPoint y: 16, endPoint x: 153, endPoint y: 17, distance: 69.1
click at [153, 17] on div "Get Approval Content & Transactions Company Policies & Documents My Compliance …" at bounding box center [120, 9] width 212 height 18
drag, startPoint x: 153, startPoint y: 17, endPoint x: 207, endPoint y: 11, distance: 55.0
click at [207, 11] on p "Data, Deadlines & Settings" at bounding box center [198, 11] width 42 height 4
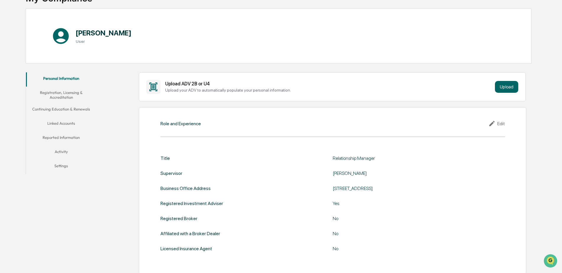
scroll to position [39, 0]
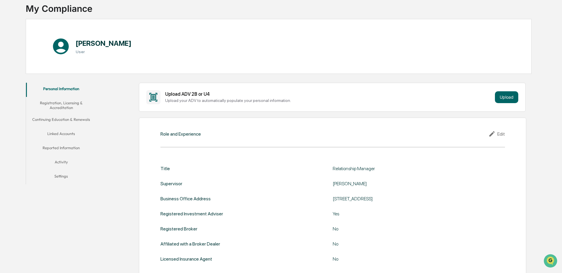
click at [60, 162] on button "Activity" at bounding box center [61, 163] width 71 height 14
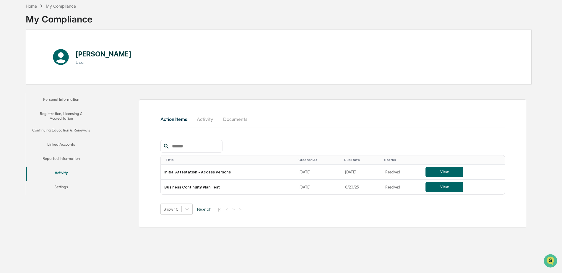
click at [234, 118] on button "Documents" at bounding box center [235, 119] width 34 height 14
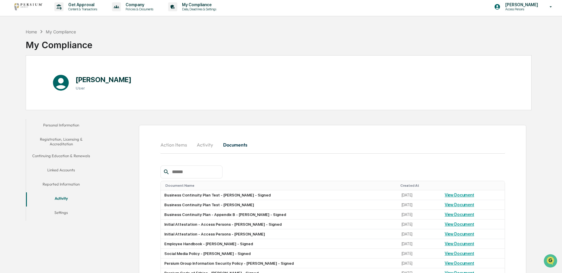
scroll to position [0, 0]
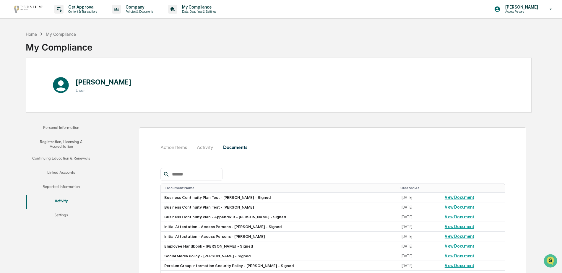
click at [59, 186] on button "Reported Information" at bounding box center [61, 187] width 71 height 14
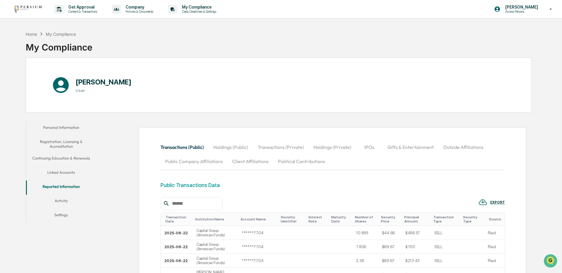
click at [61, 173] on button "Linked Accounts" at bounding box center [61, 173] width 71 height 14
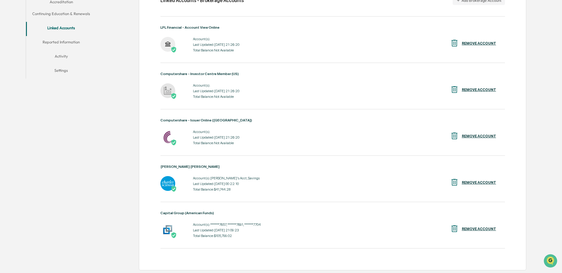
scroll to position [145, 0]
click at [479, 43] on div "REMOVE ACCOUNT" at bounding box center [479, 43] width 34 height 4
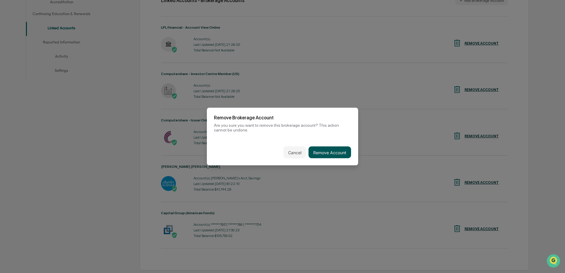
click at [332, 154] on button "Remove Account" at bounding box center [329, 153] width 43 height 12
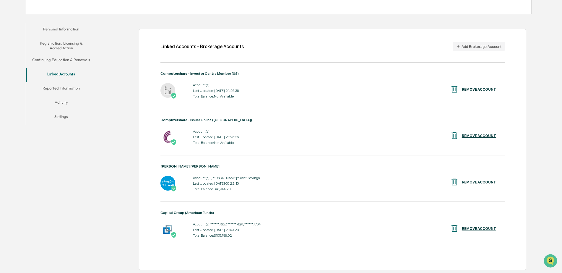
scroll to position [98, 0]
click at [477, 89] on div "REMOVE ACCOUNT" at bounding box center [479, 89] width 34 height 4
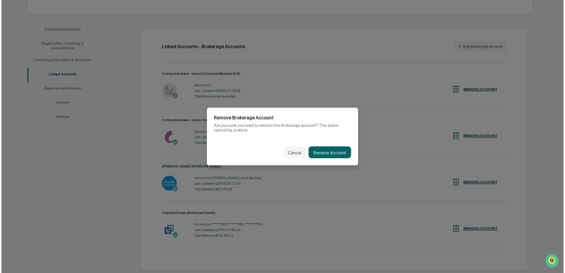
scroll to position [99, 0]
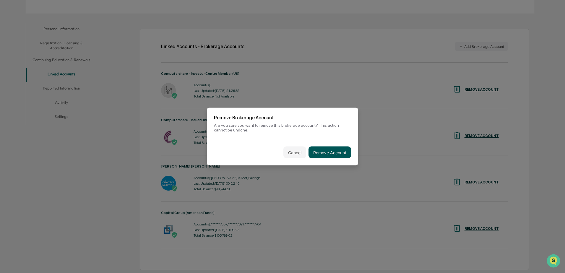
click at [326, 150] on button "Remove Account" at bounding box center [329, 153] width 43 height 12
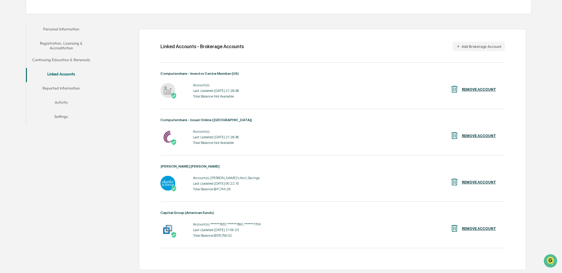
scroll to position [52, 0]
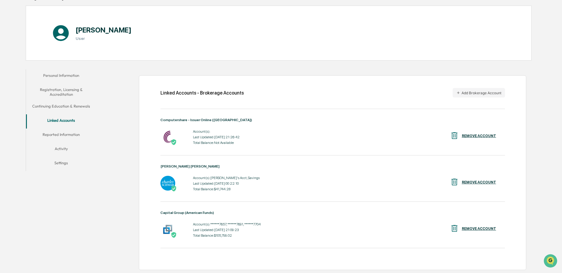
click at [482, 135] on div "REMOVE ACCOUNT" at bounding box center [479, 136] width 34 height 4
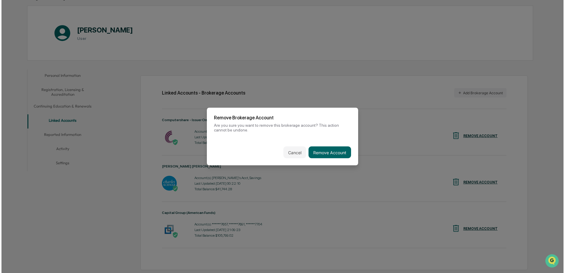
scroll to position [52, 0]
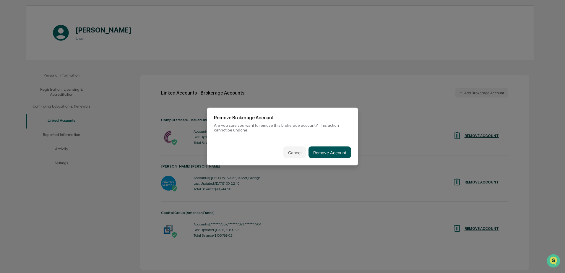
click at [341, 150] on button "Remove Account" at bounding box center [329, 153] width 43 height 12
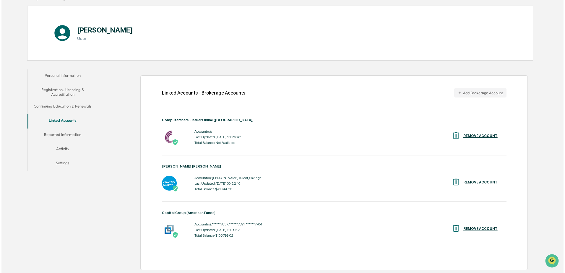
scroll to position [28, 0]
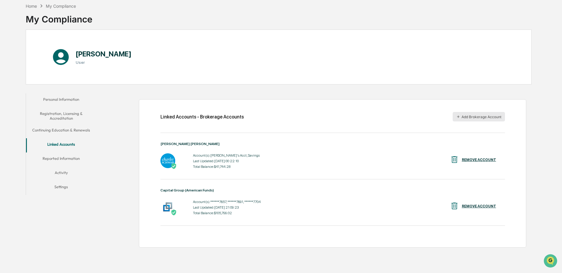
click at [470, 115] on button "Add Brokerage Account" at bounding box center [479, 116] width 52 height 9
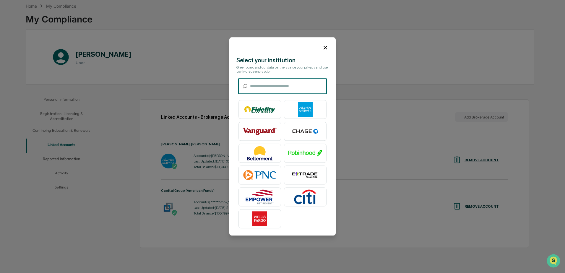
click at [160, 94] on div at bounding box center [282, 136] width 565 height 273
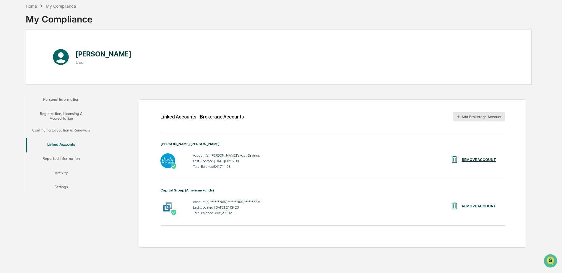
click at [481, 117] on button "Add Brokerage Account" at bounding box center [479, 116] width 52 height 9
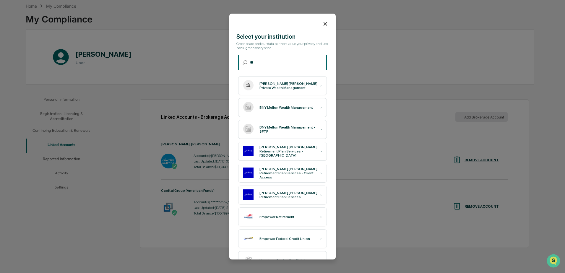
type input "*"
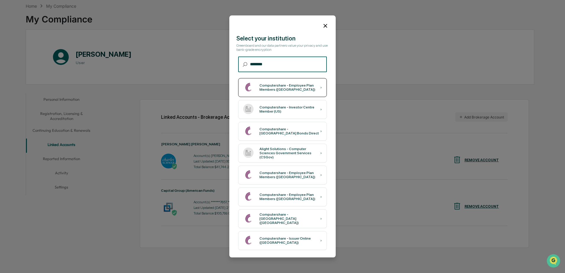
type input "********"
click at [292, 84] on div "Computershare - Employee Plan Members ([GEOGRAPHIC_DATA])" at bounding box center [289, 88] width 61 height 8
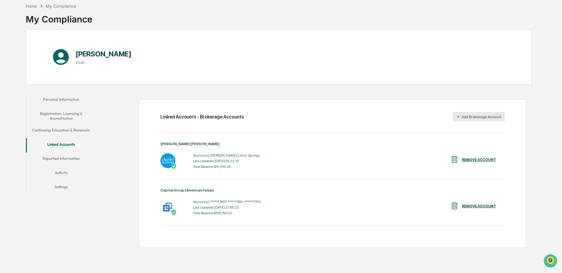
click at [477, 116] on button "Add Brokerage Account" at bounding box center [479, 116] width 52 height 9
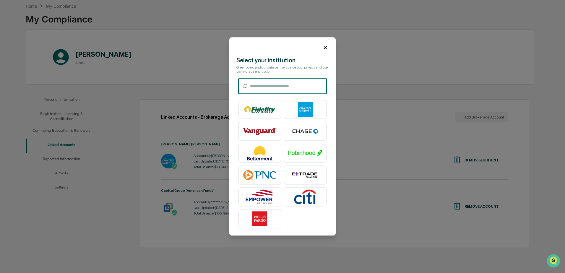
click at [293, 87] on input "text" at bounding box center [288, 87] width 77 height 16
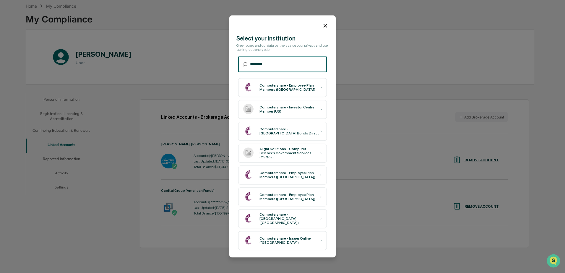
type input "********"
drag, startPoint x: 292, startPoint y: 176, endPoint x: 289, endPoint y: 220, distance: 44.4
click at [289, 220] on div "Computershare - [GEOGRAPHIC_DATA] ([GEOGRAPHIC_DATA])" at bounding box center [289, 219] width 61 height 12
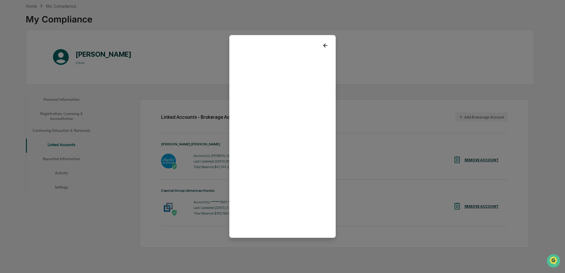
click at [327, 46] on icon at bounding box center [325, 45] width 6 height 6
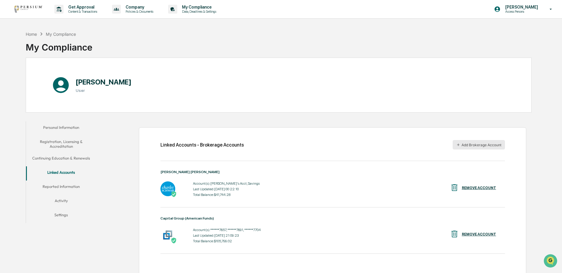
click at [470, 145] on button "Add Brokerage Account" at bounding box center [479, 144] width 52 height 9
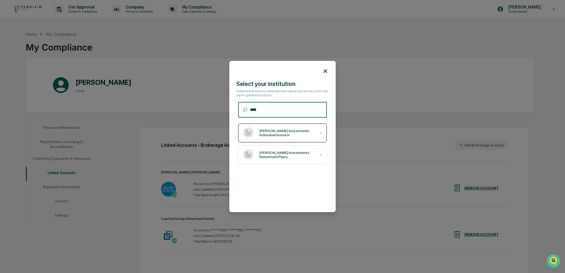
type input "****"
click at [288, 134] on div "[PERSON_NAME] Investments Individual Investor" at bounding box center [289, 133] width 61 height 8
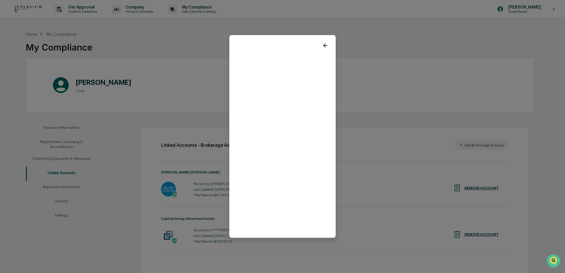
click at [160, 90] on div at bounding box center [282, 136] width 565 height 273
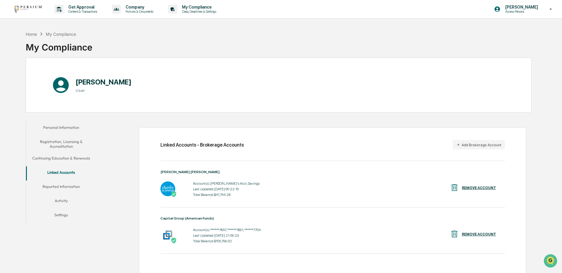
click at [160, 94] on div "[PERSON_NAME] User" at bounding box center [279, 85] width 506 height 55
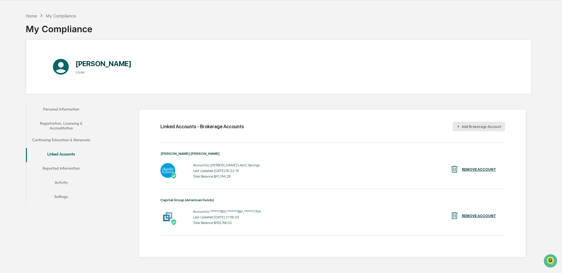
scroll to position [28, 0]
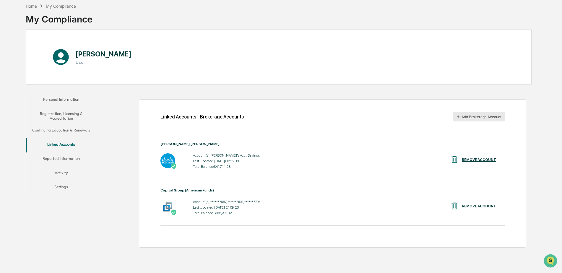
click at [481, 118] on button "Add Brokerage Account" at bounding box center [479, 116] width 52 height 9
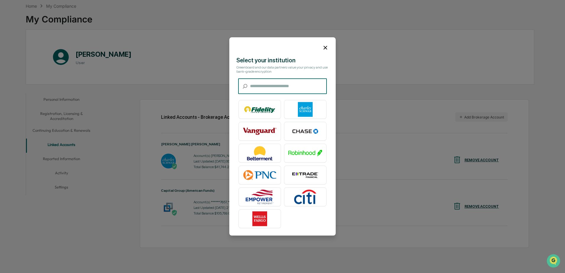
click at [305, 88] on input "text" at bounding box center [288, 87] width 77 height 16
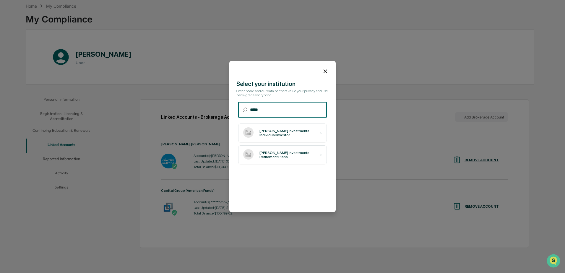
type input "******"
click at [160, 93] on div at bounding box center [282, 136] width 565 height 273
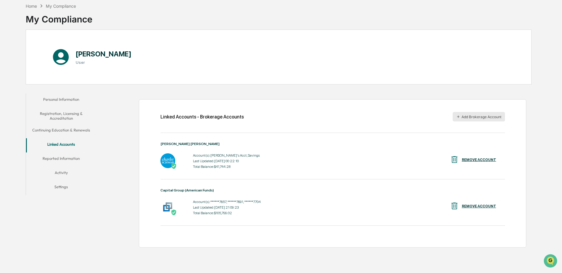
click at [469, 118] on button "Add Brokerage Account" at bounding box center [479, 116] width 52 height 9
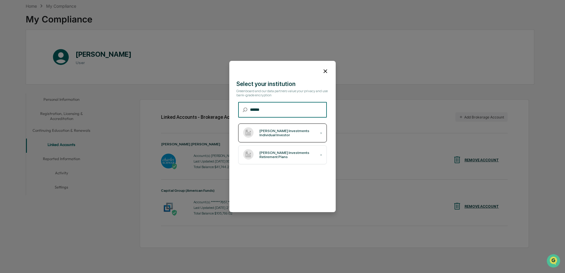
type input "******"
click at [291, 133] on div "[PERSON_NAME] Investments Individual Investor" at bounding box center [289, 133] width 61 height 8
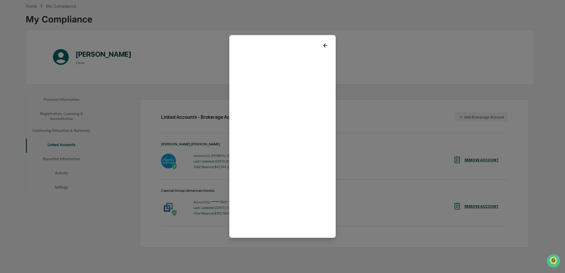
click at [324, 46] on icon at bounding box center [325, 45] width 4 height 4
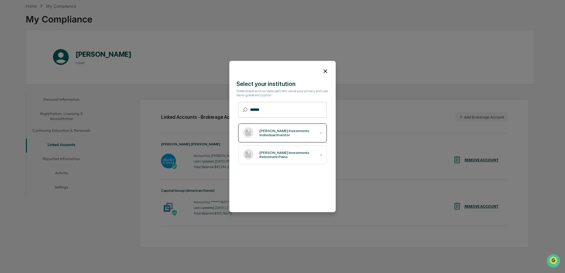
click at [312, 131] on div "[PERSON_NAME] Investments Individual Investor" at bounding box center [289, 133] width 61 height 8
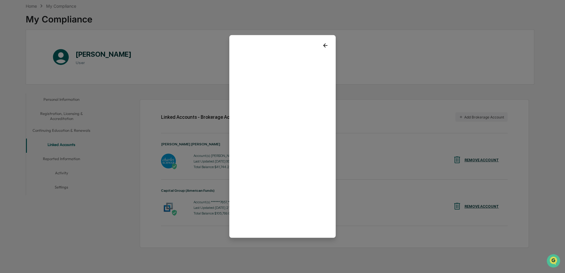
click at [160, 94] on div at bounding box center [282, 136] width 565 height 273
